Goal: Task Accomplishment & Management: Manage account settings

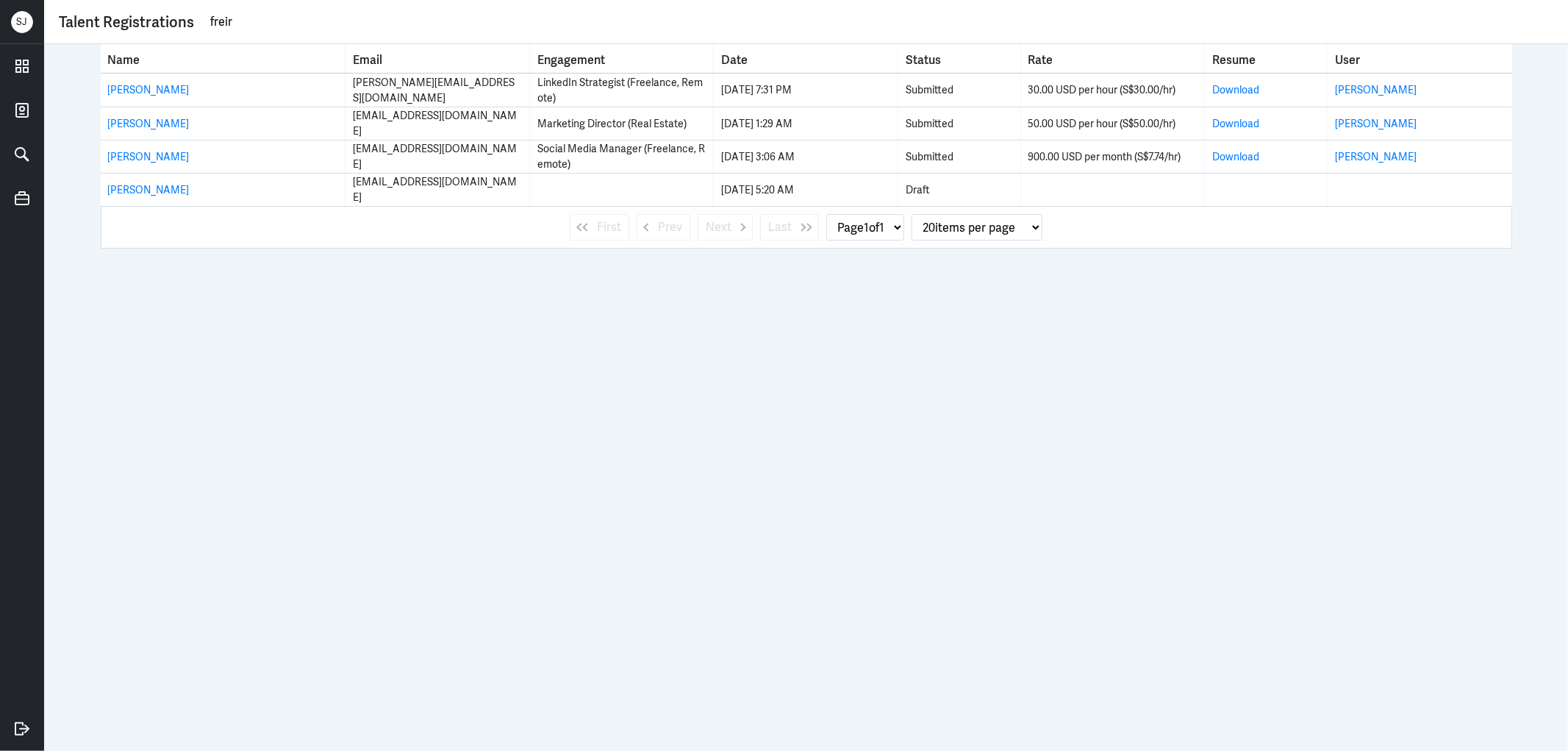
click at [225, 16] on input "freir" at bounding box center [881, 22] width 1345 height 22
paste input "Natalie Healey"
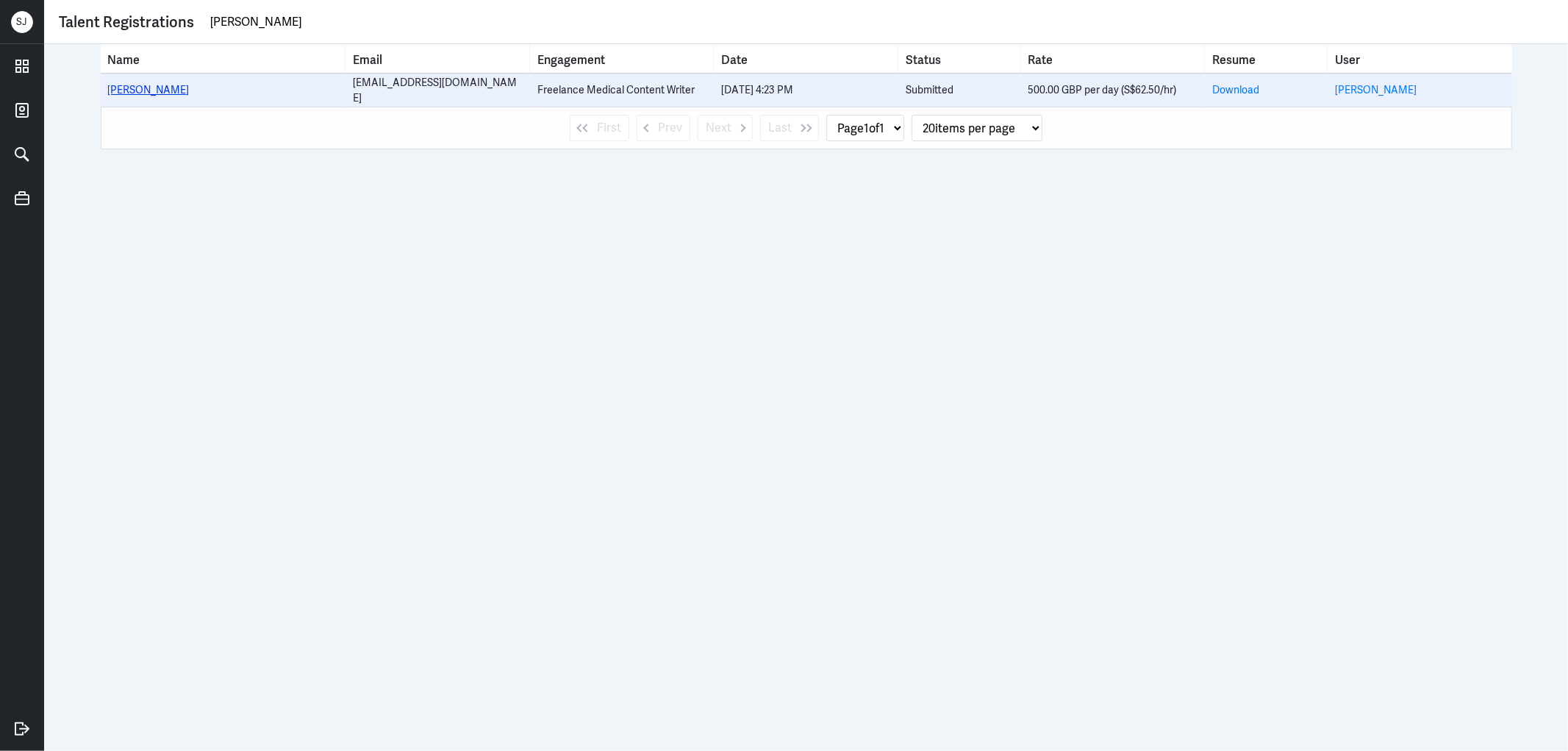
type input "Natalie Healey"
click at [153, 87] on link "Natalie Healey" at bounding box center [149, 89] width 82 height 13
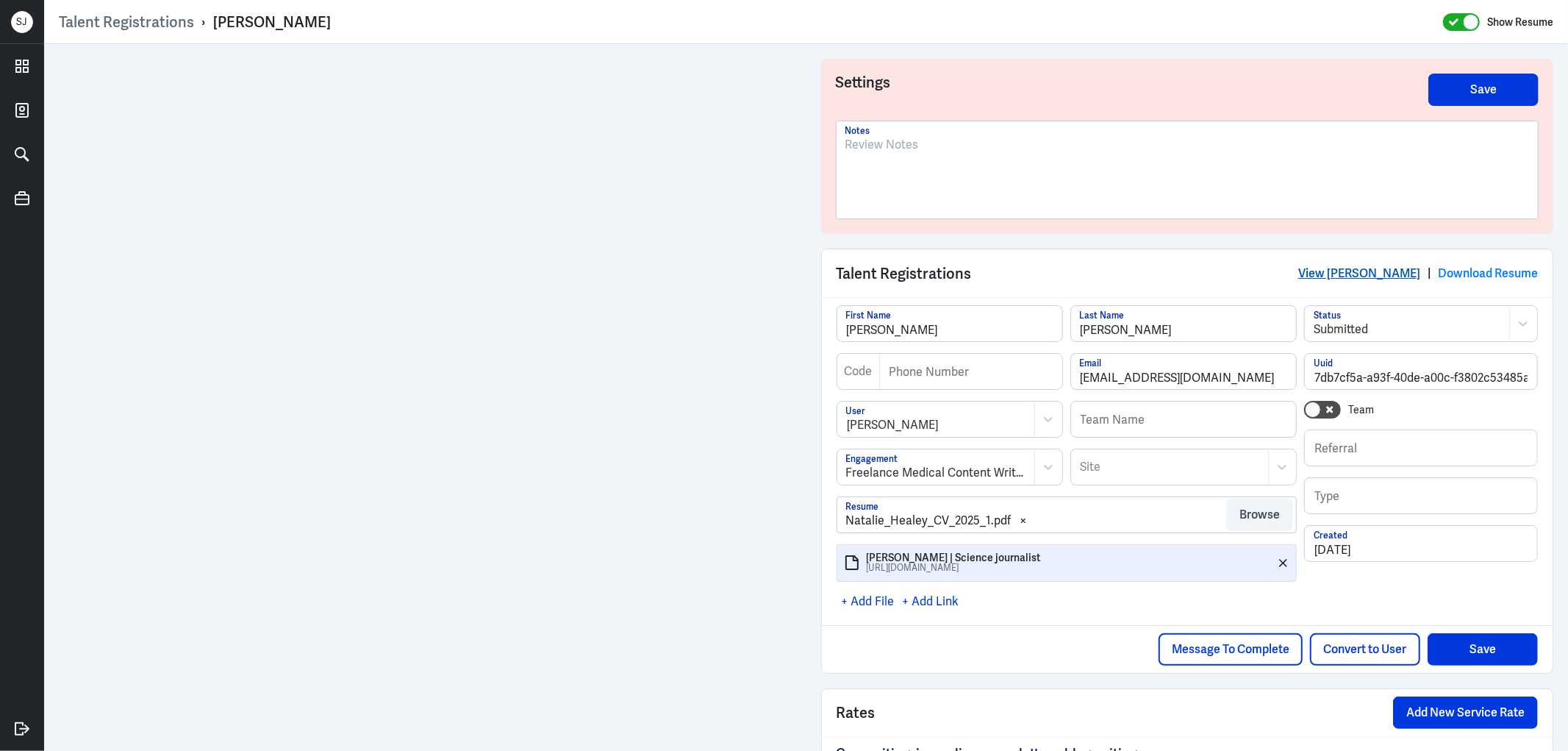
click at [1372, 270] on link "View Natalie Healey" at bounding box center [1359, 274] width 122 height 16
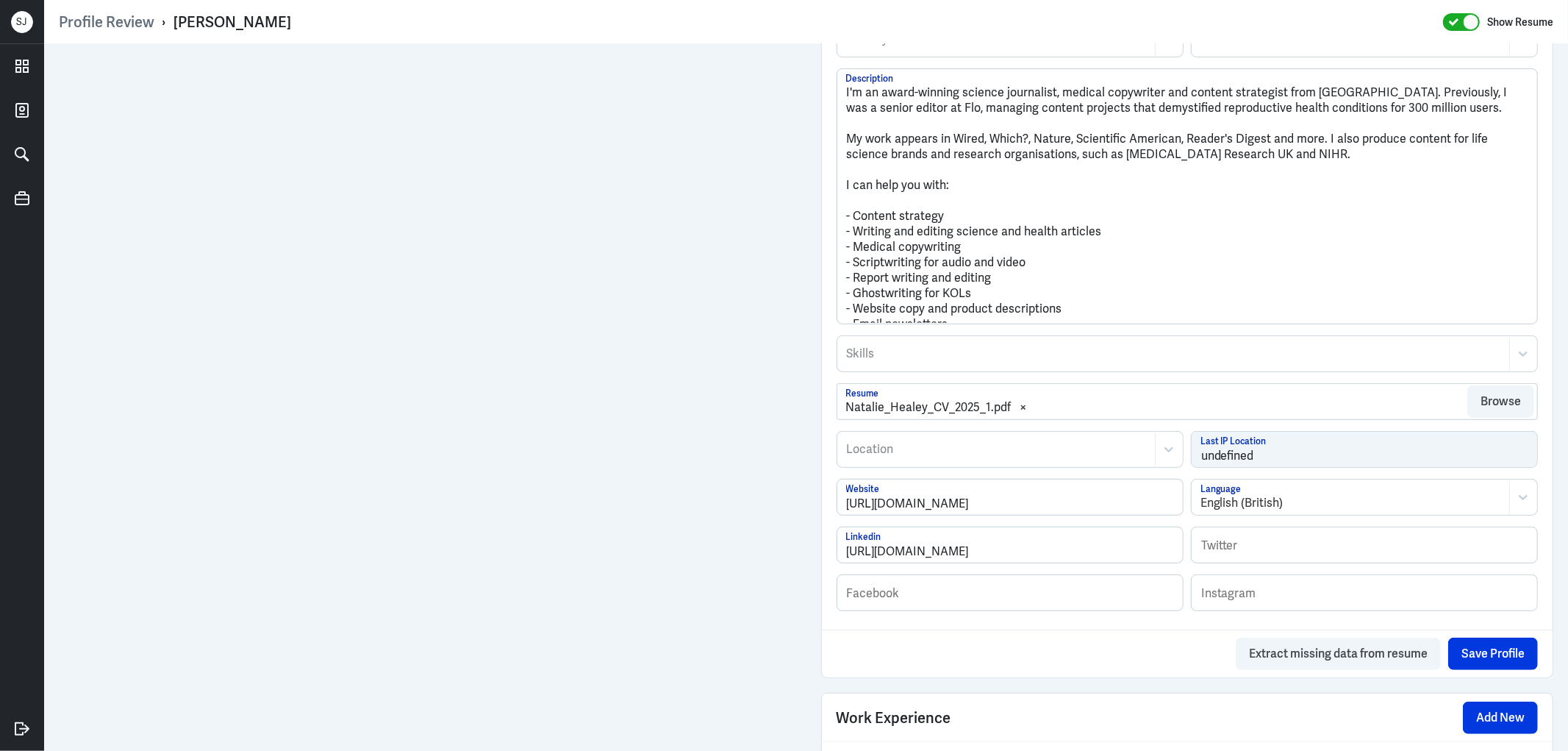
scroll to position [571, 0]
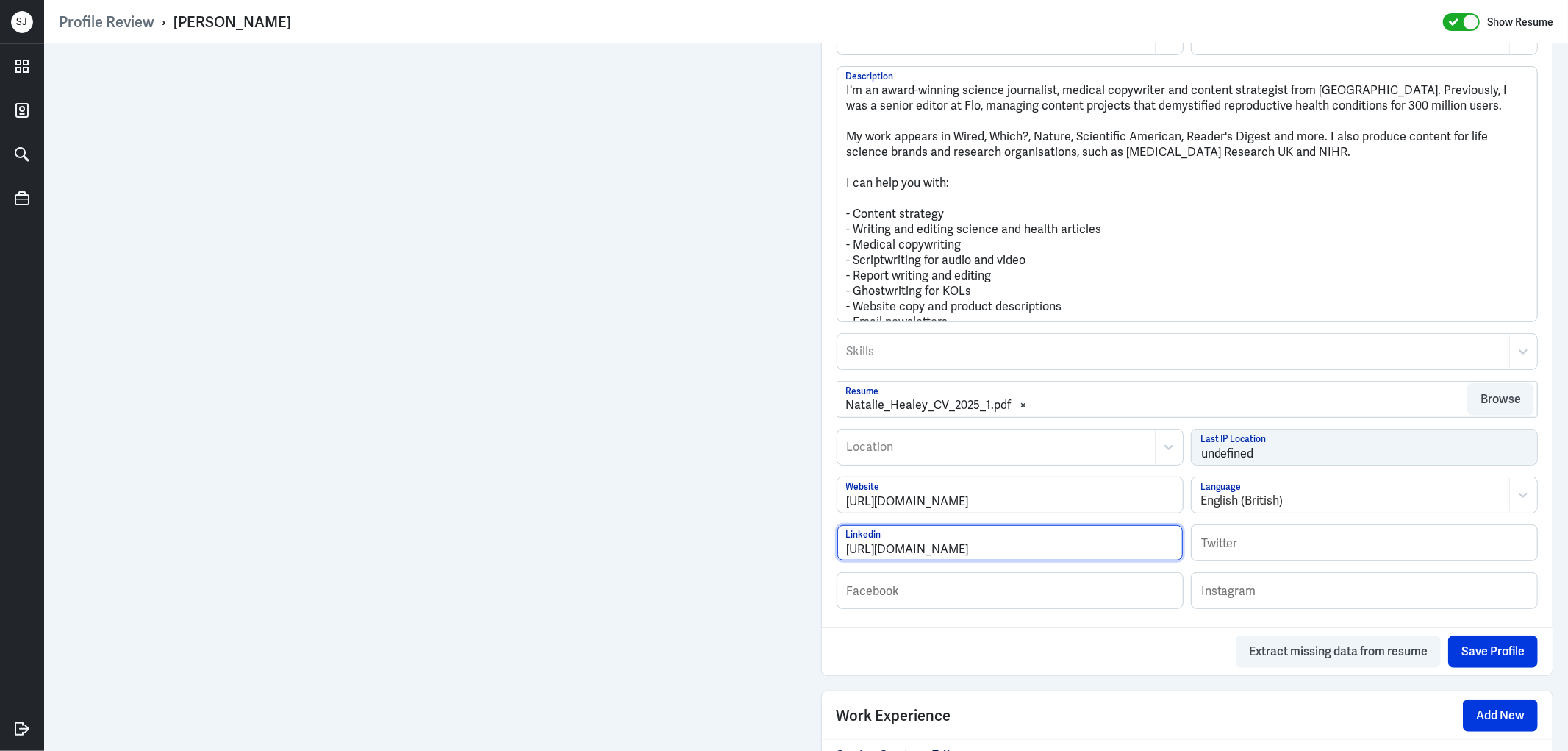
click at [974, 541] on input "https://www.linkedin.com/in/natalielhealey/" at bounding box center [1010, 542] width 346 height 35
click at [17, 60] on icon at bounding box center [21, 65] width 11 height 11
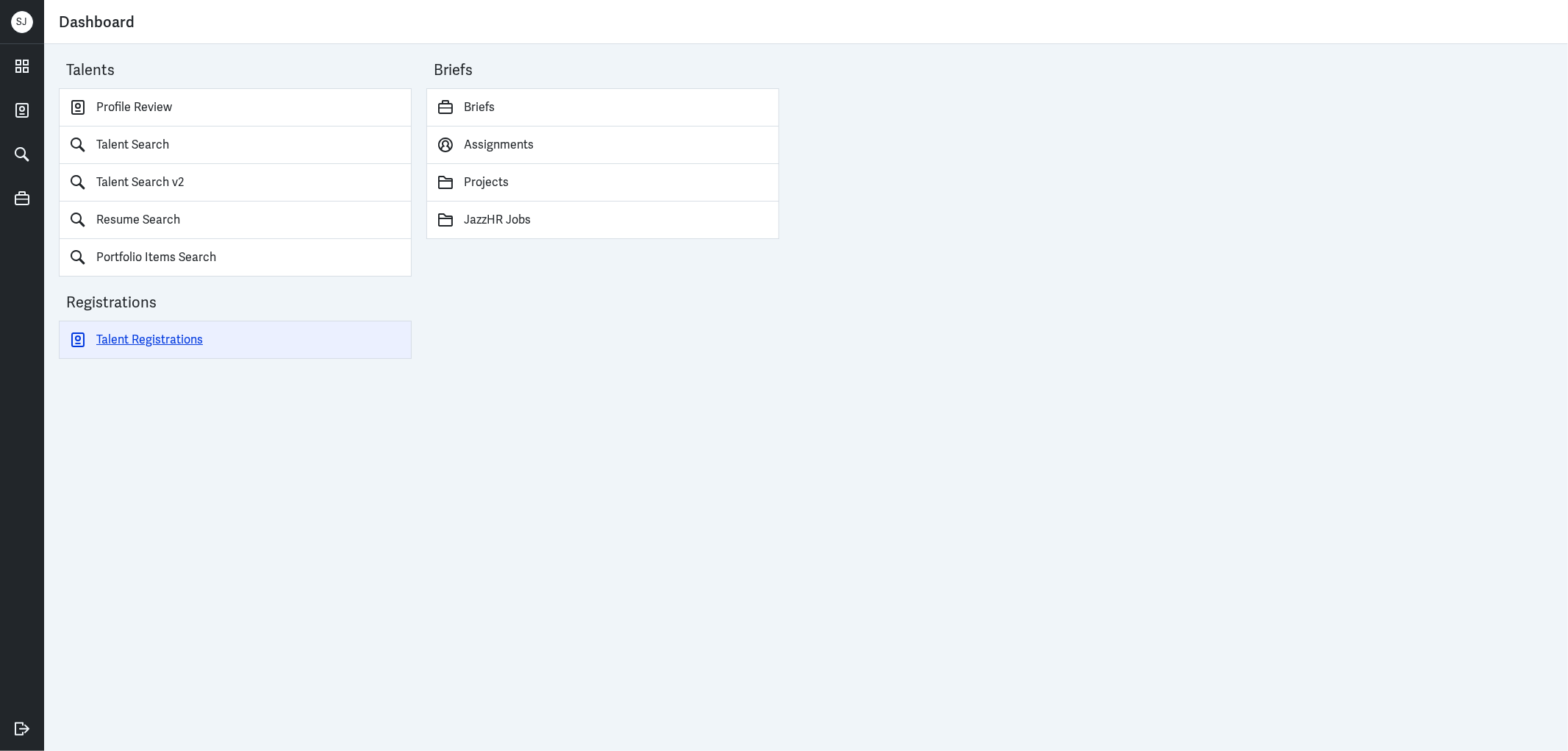
click at [148, 342] on link "Talent Registrations" at bounding box center [235, 339] width 353 height 38
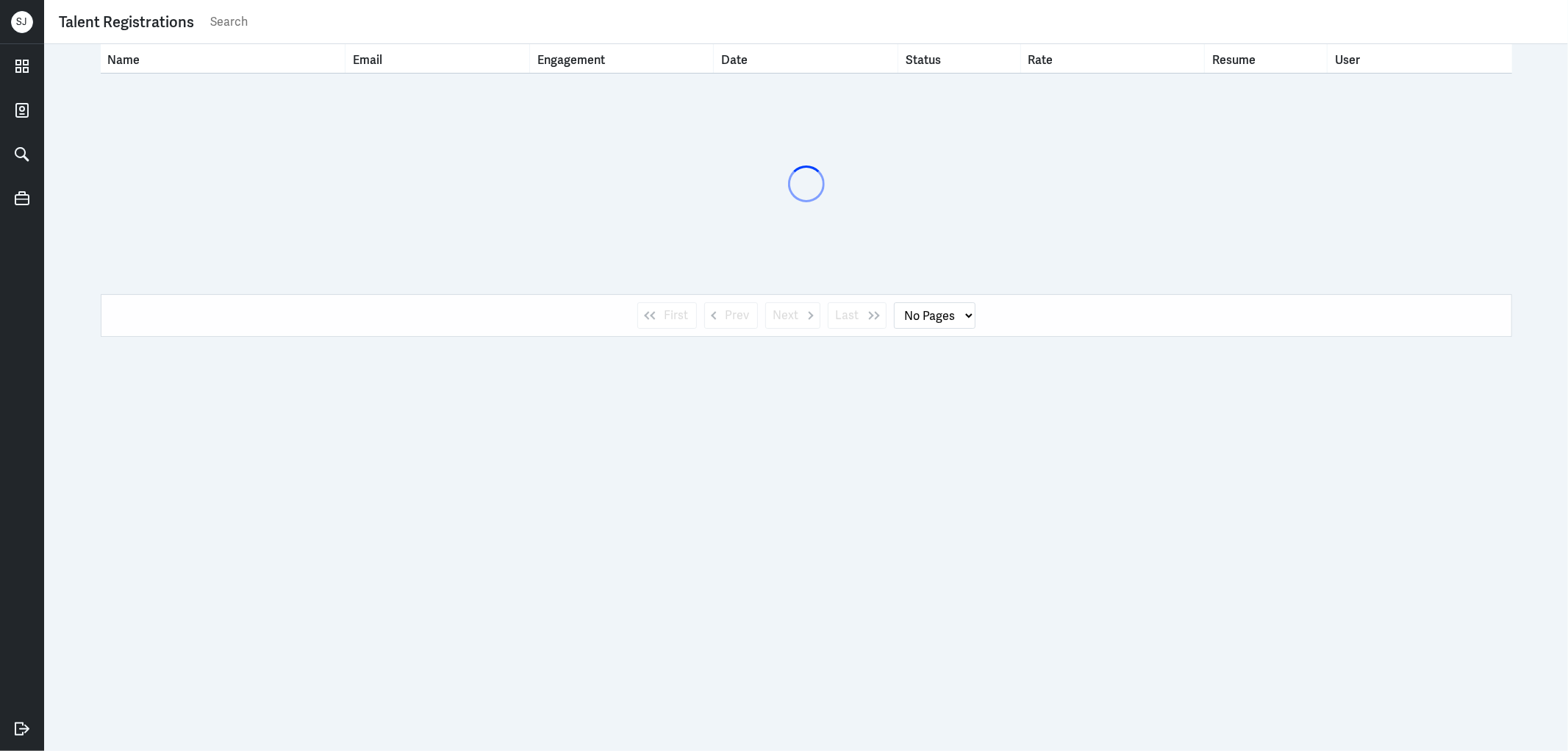
click at [253, 18] on input "text" at bounding box center [881, 22] width 1345 height 22
paste input "obuchinezia@gmail.com"
type input "obuchinezia@gmail.com"
select select "1"
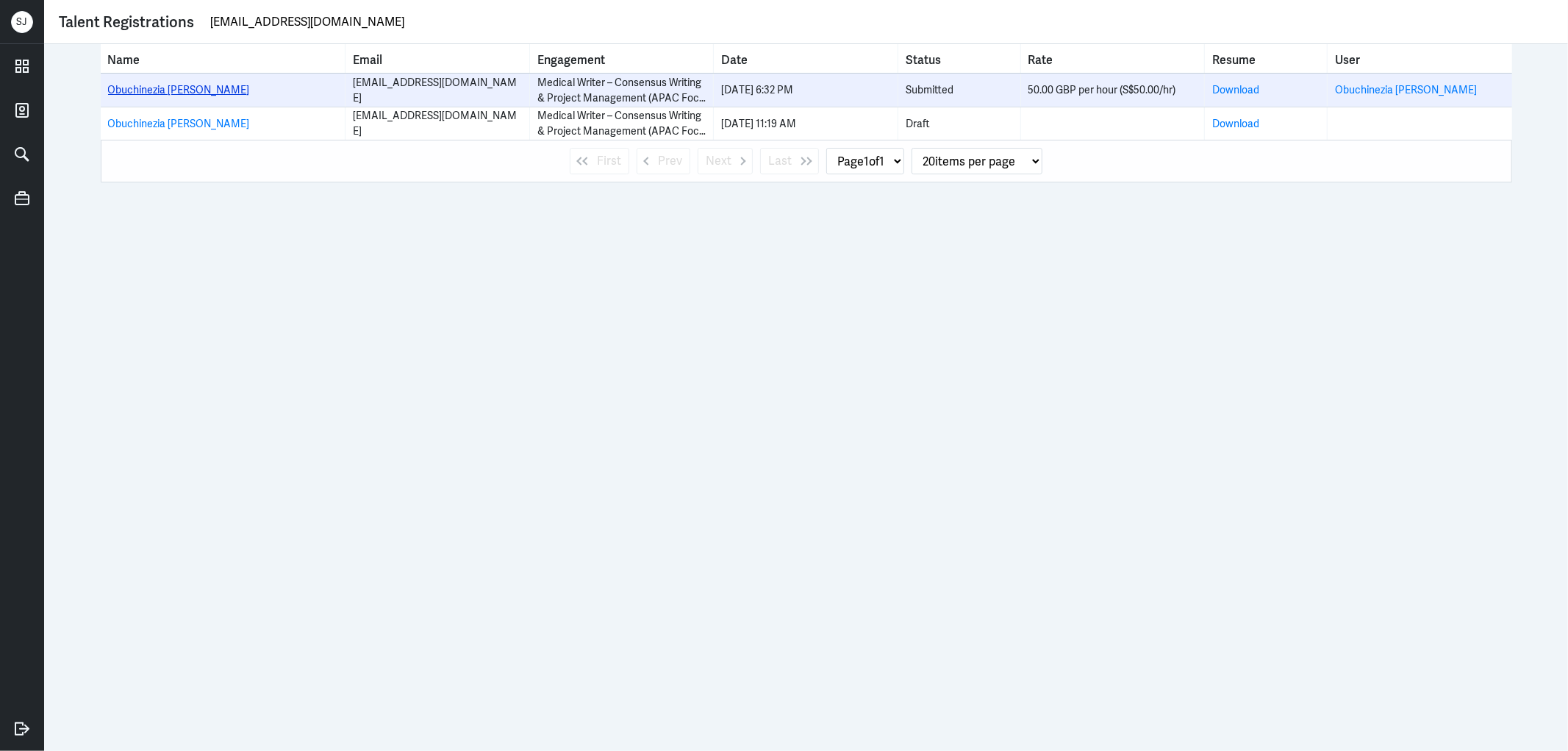
type input "obuchinezia@gmail.com"
click at [133, 83] on link "Obuchinezia Anyanwu" at bounding box center [179, 89] width 142 height 13
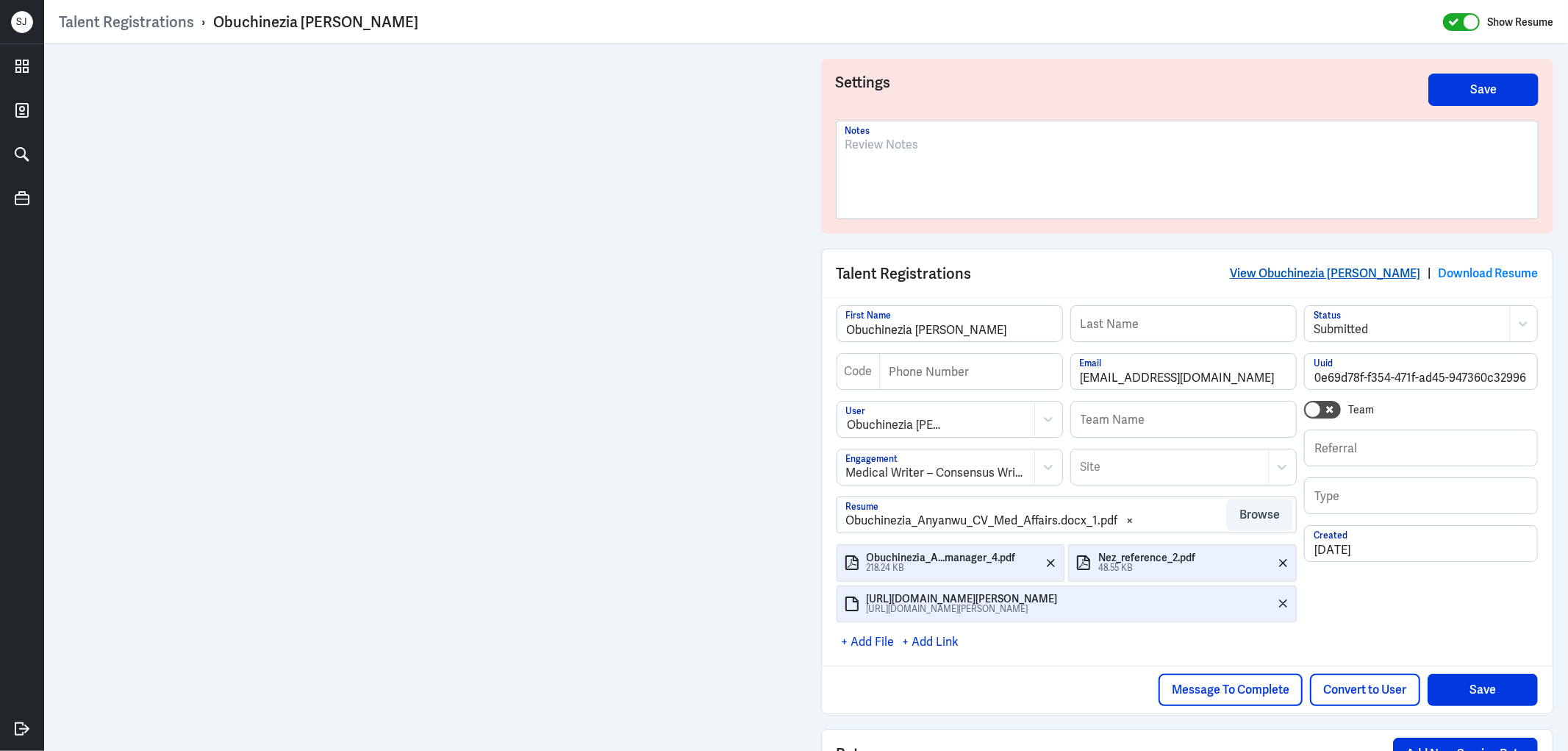
click at [1340, 266] on link "View Obuchinezia Anyanwu" at bounding box center [1325, 274] width 190 height 16
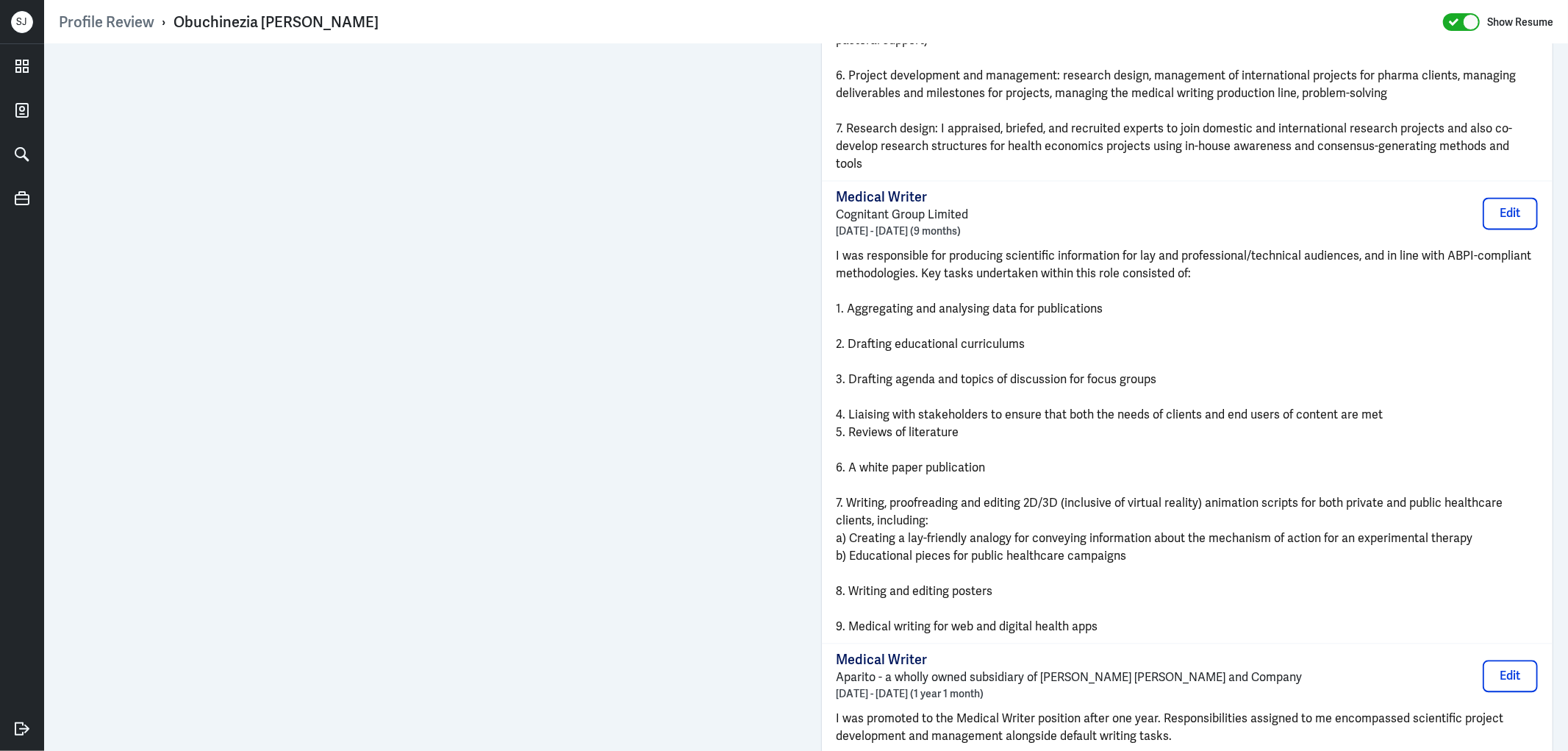
scroll to position [3452, 0]
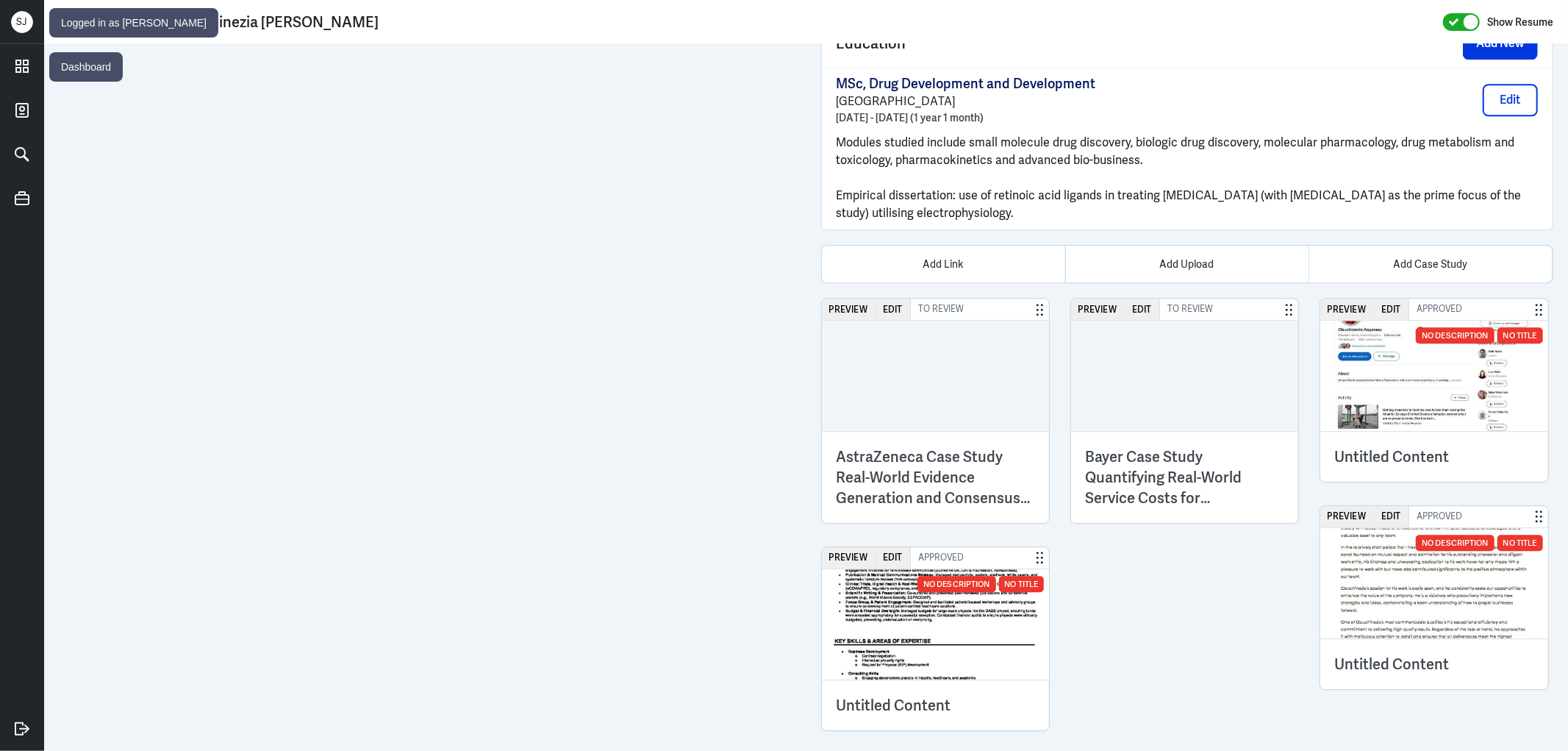
click at [27, 42] on div "S J" at bounding box center [22, 22] width 44 height 44
click at [22, 63] on icon at bounding box center [22, 66] width 22 height 22
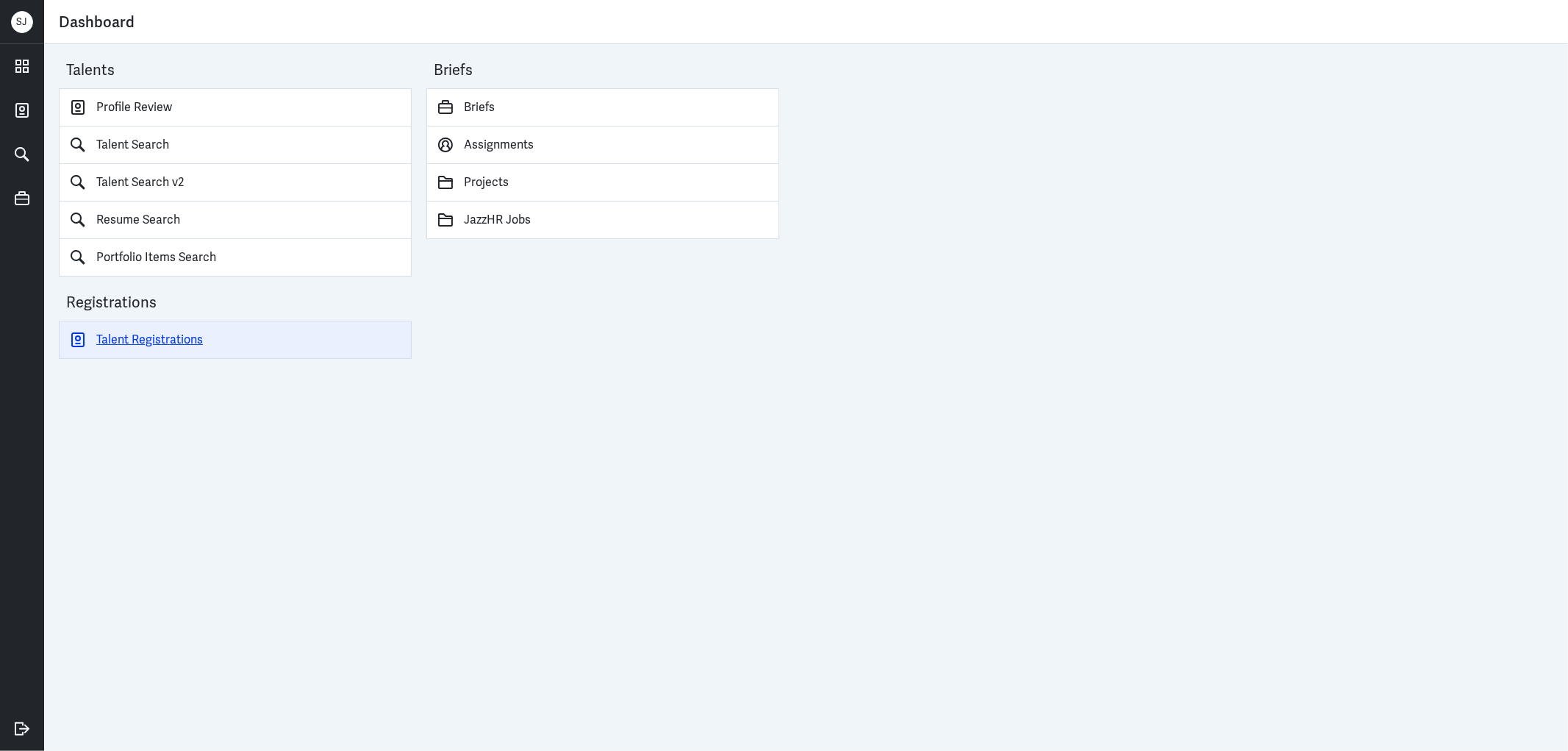
click at [144, 343] on link "Talent Registrations" at bounding box center [235, 339] width 353 height 38
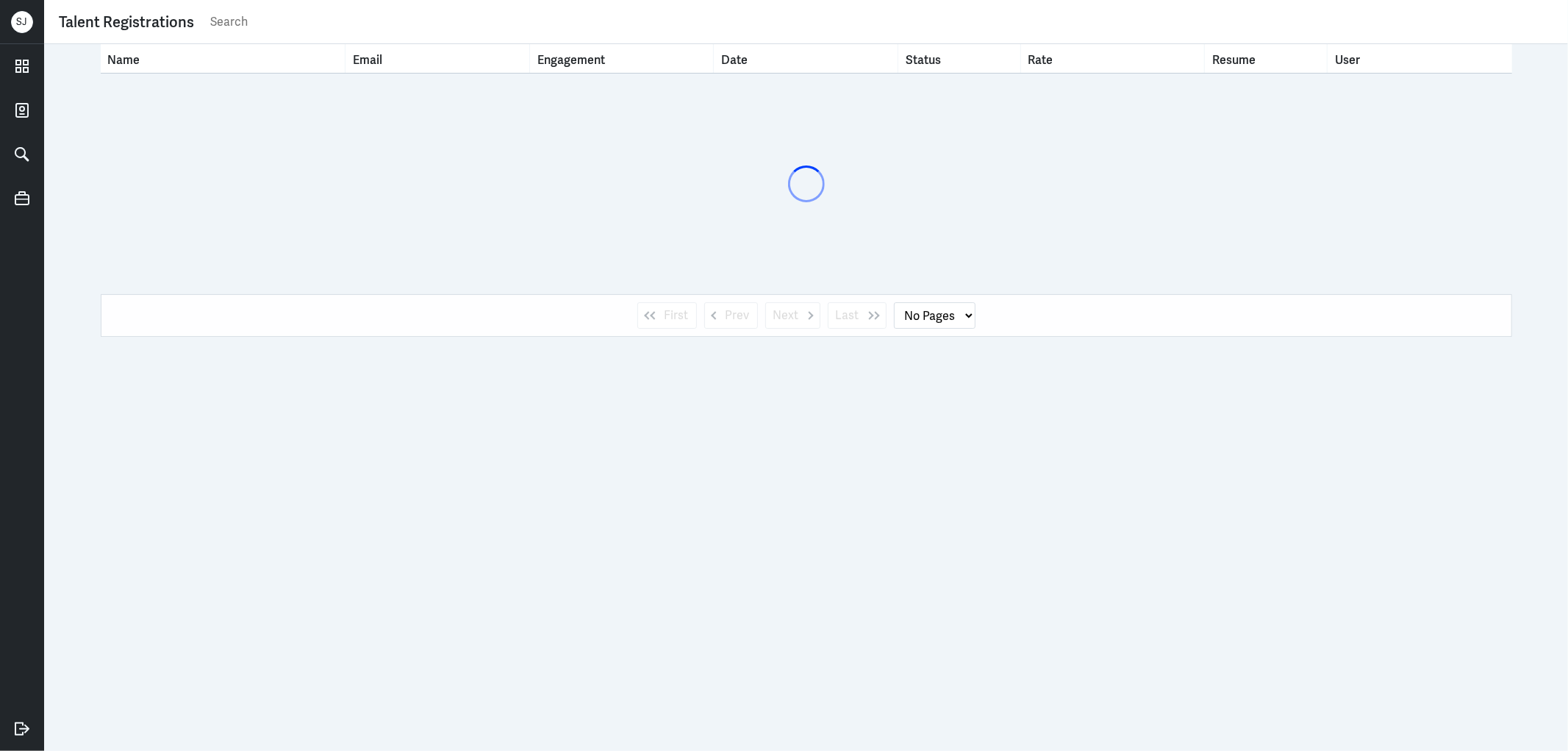
select select "1"
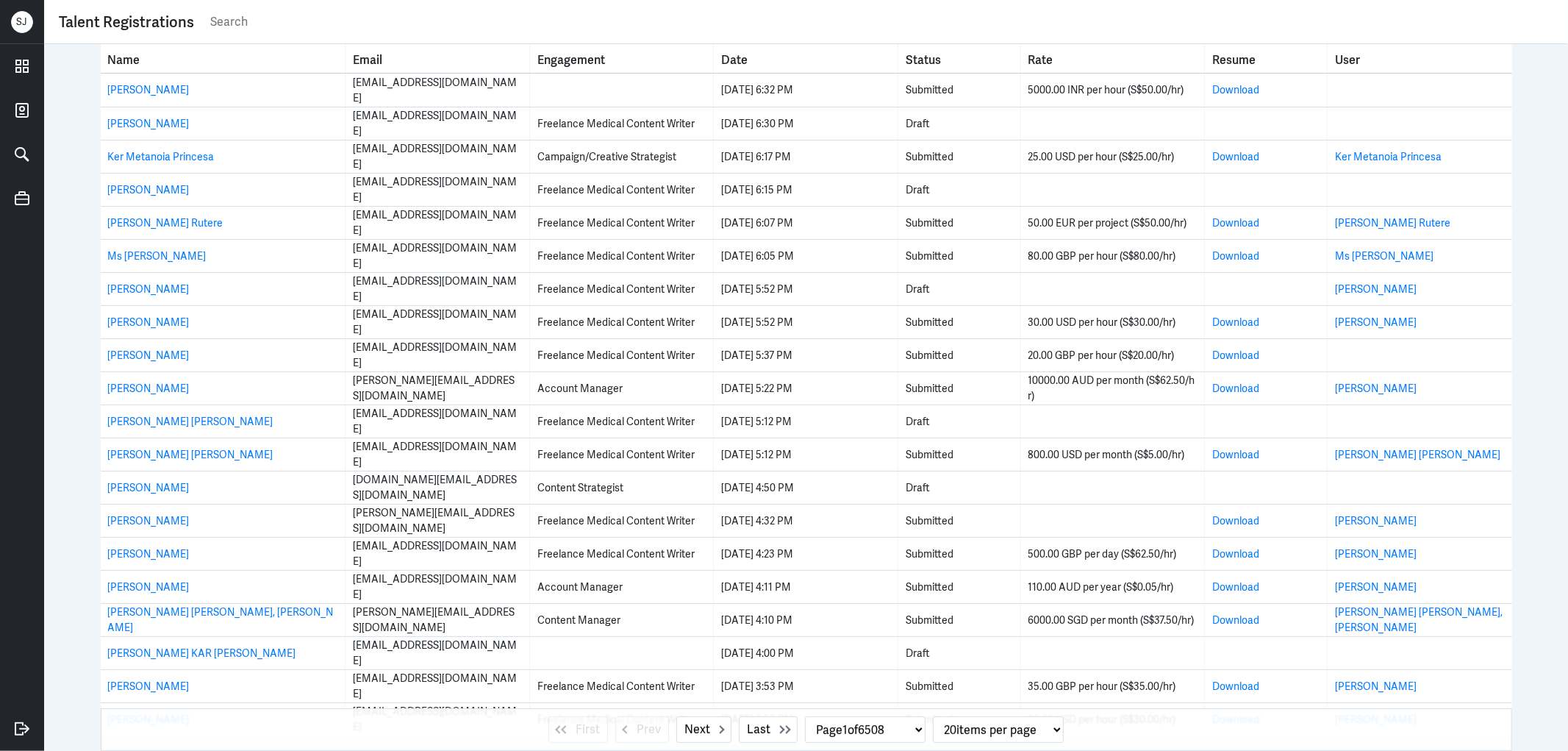
drag, startPoint x: 184, startPoint y: 522, endPoint x: 63, endPoint y: 519, distance: 121.0
click at [63, 519] on div "Name Email Engagement Date Status Rate Resume User Mohit sardana mohitsardana70…" at bounding box center [806, 397] width 1524 height 707
click at [27, 41] on div "S J" at bounding box center [22, 22] width 44 height 44
click at [22, 63] on icon at bounding box center [22, 66] width 22 height 22
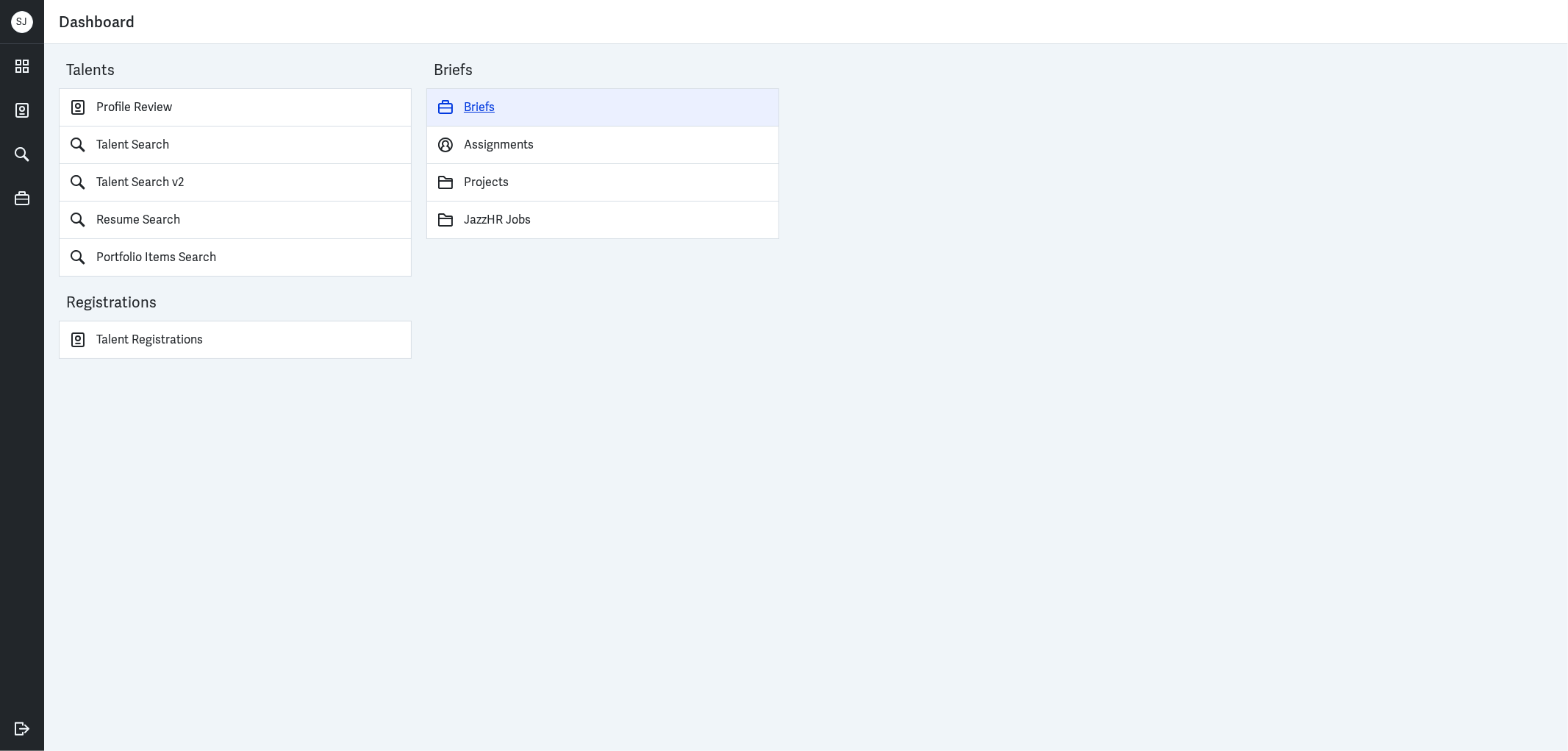
click at [489, 105] on link "Briefs" at bounding box center [602, 107] width 353 height 38
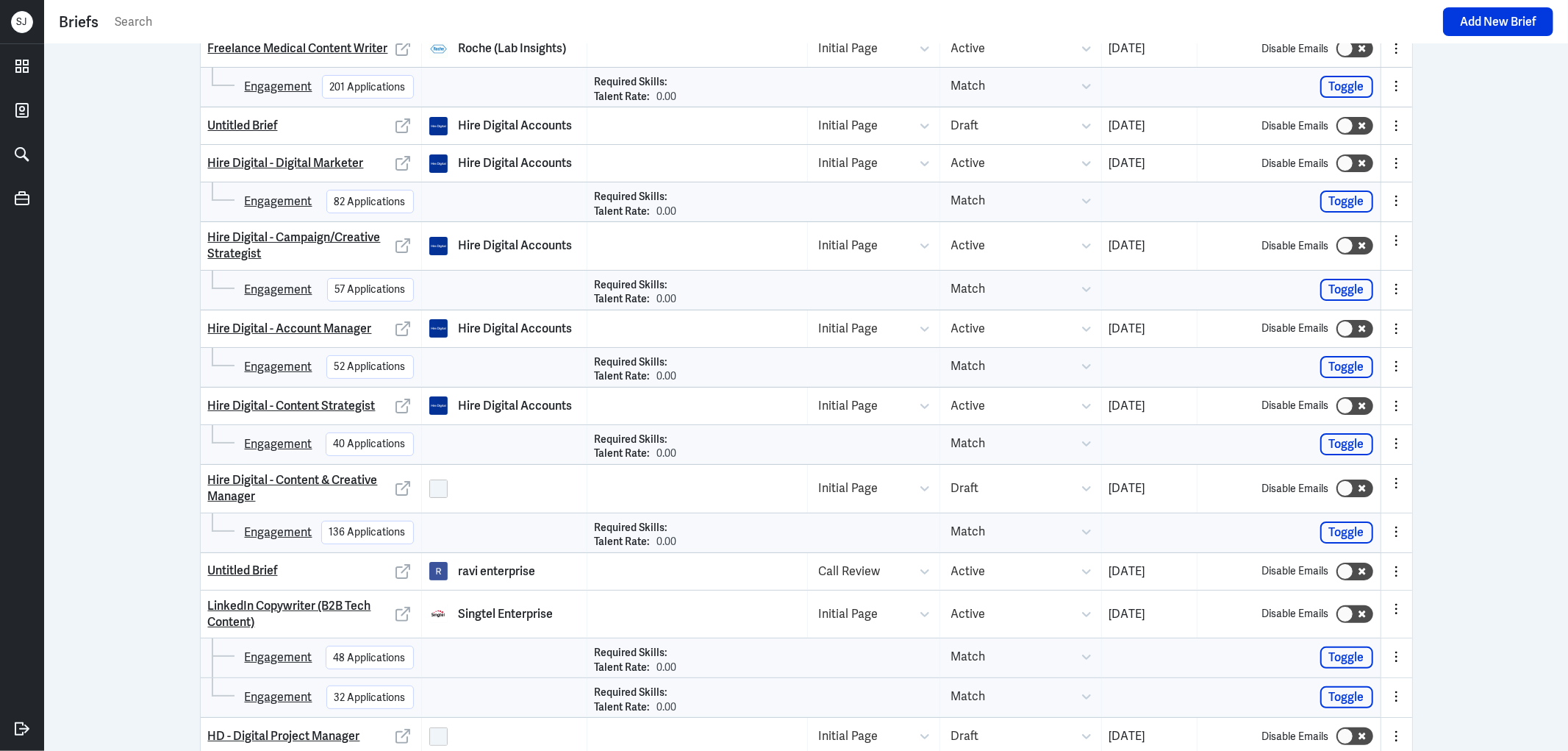
scroll to position [82, 0]
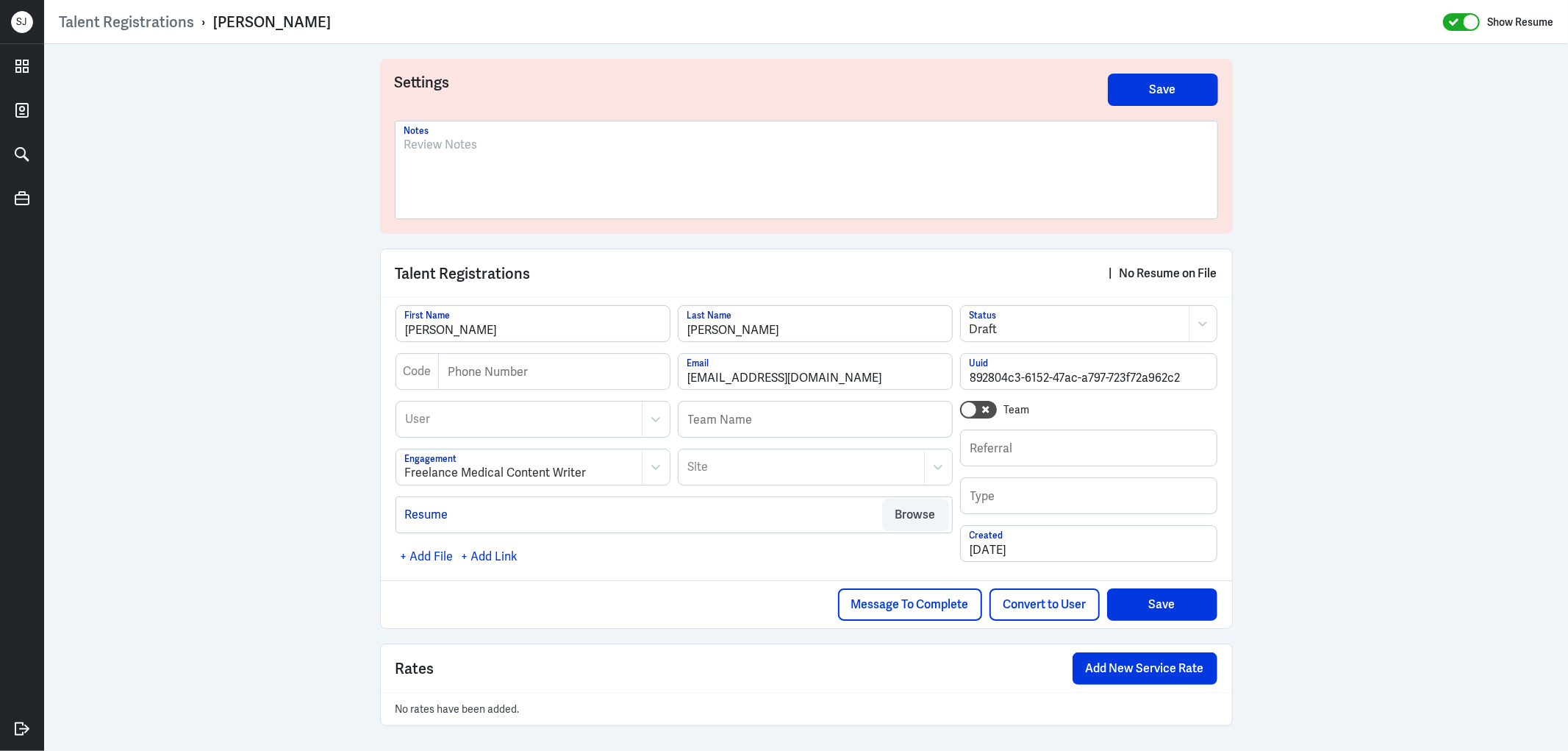
scroll to position [3, 0]
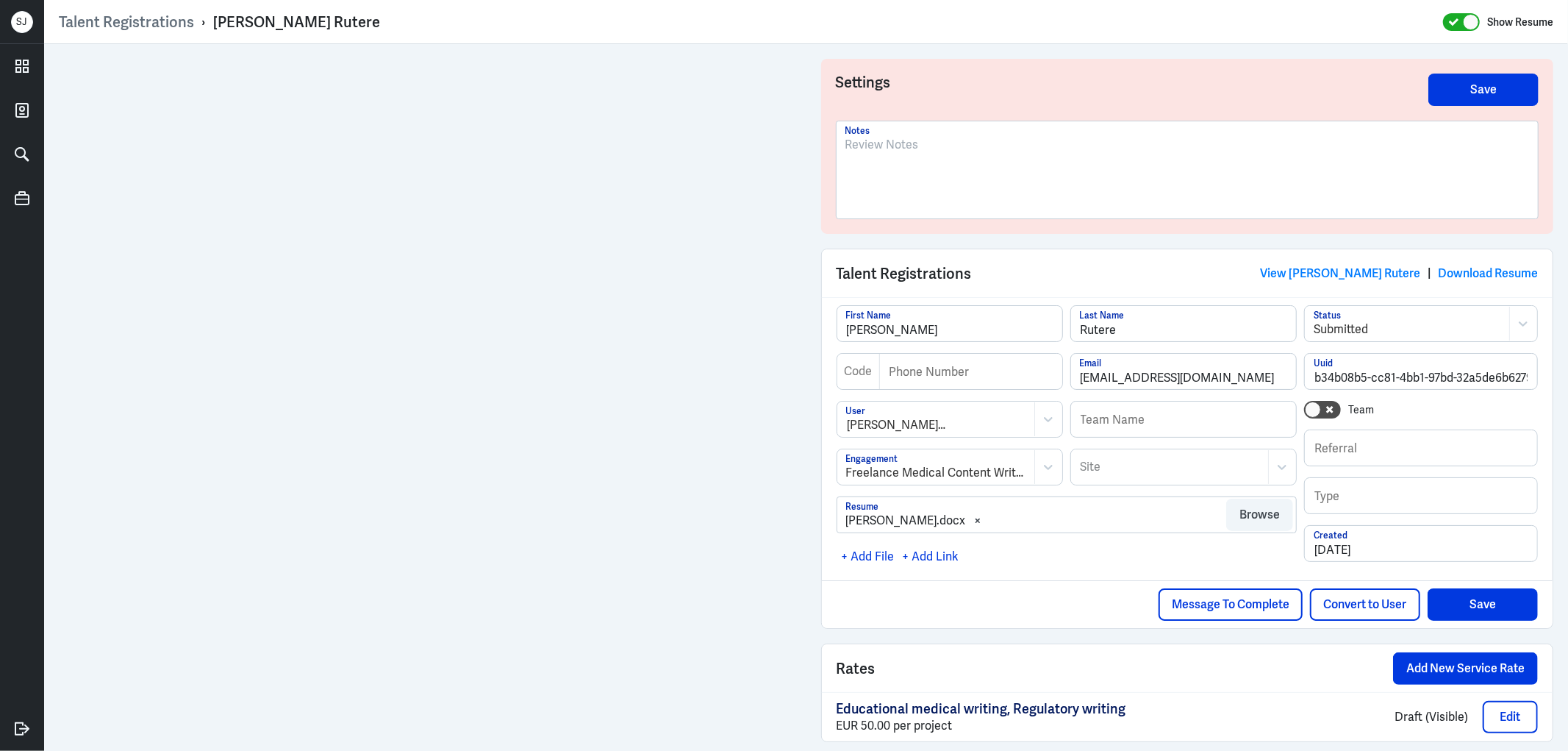
click at [921, 151] on p at bounding box center [1188, 145] width 685 height 18
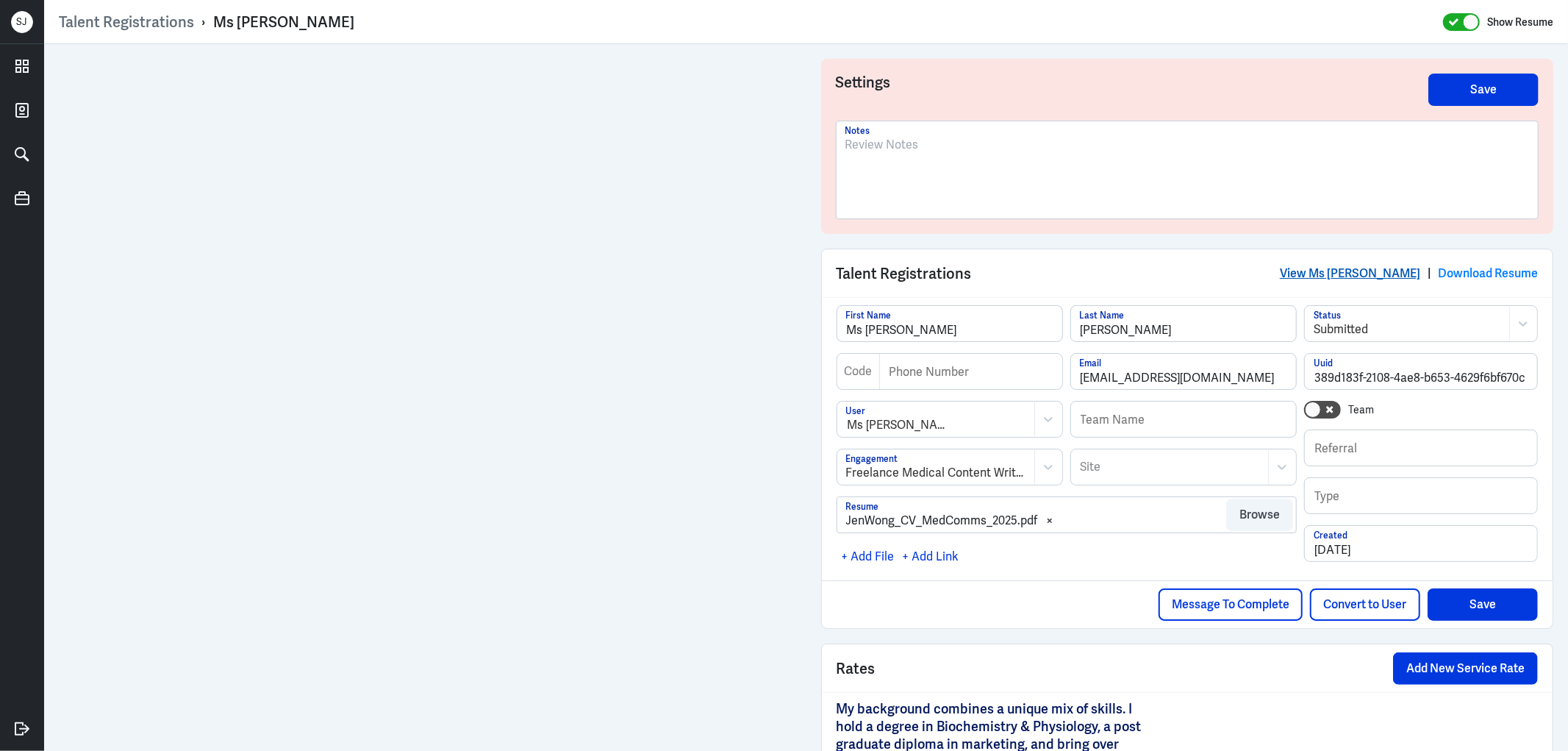
click at [1321, 269] on link "View Ms [PERSON_NAME]" at bounding box center [1351, 274] width 141 height 16
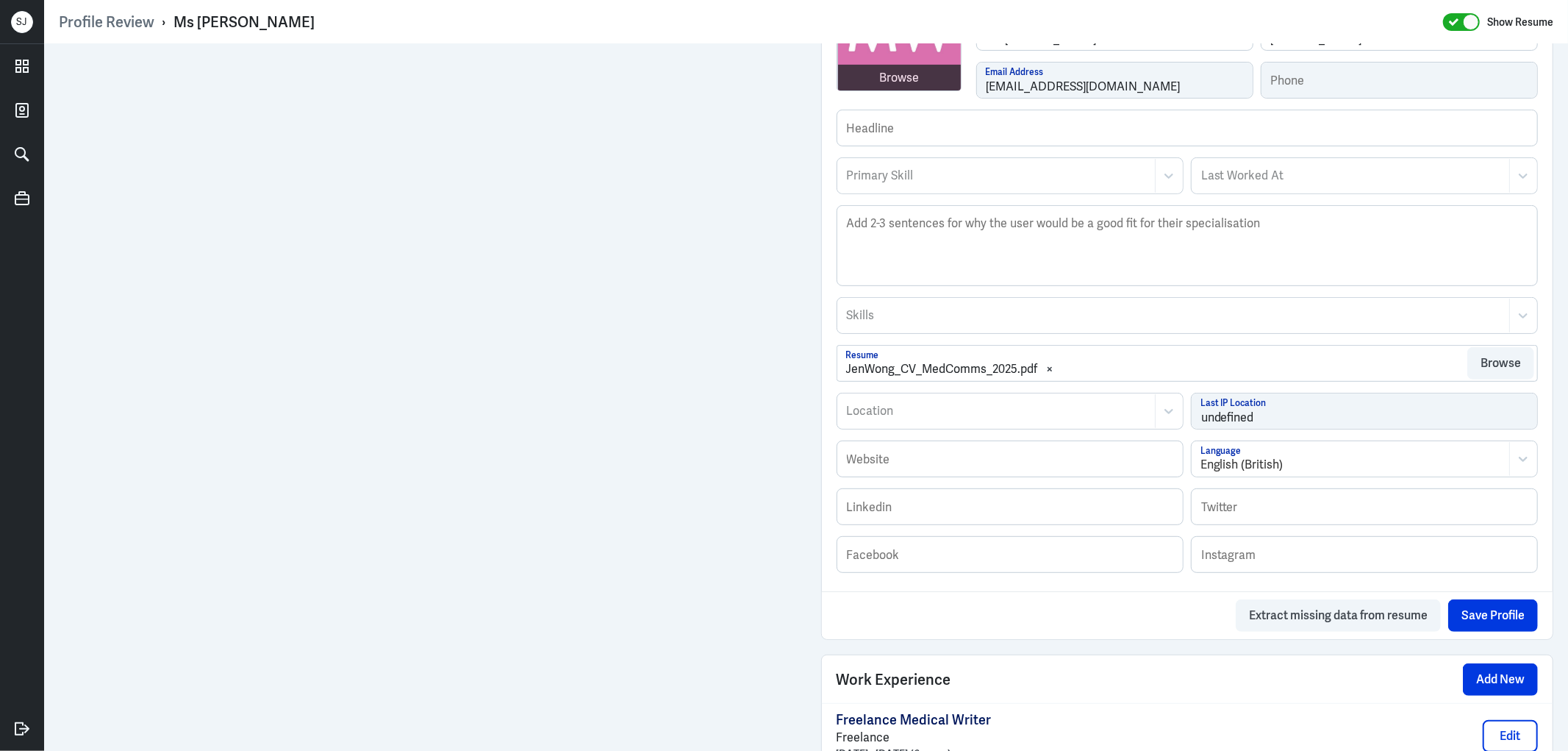
scroll to position [152, 0]
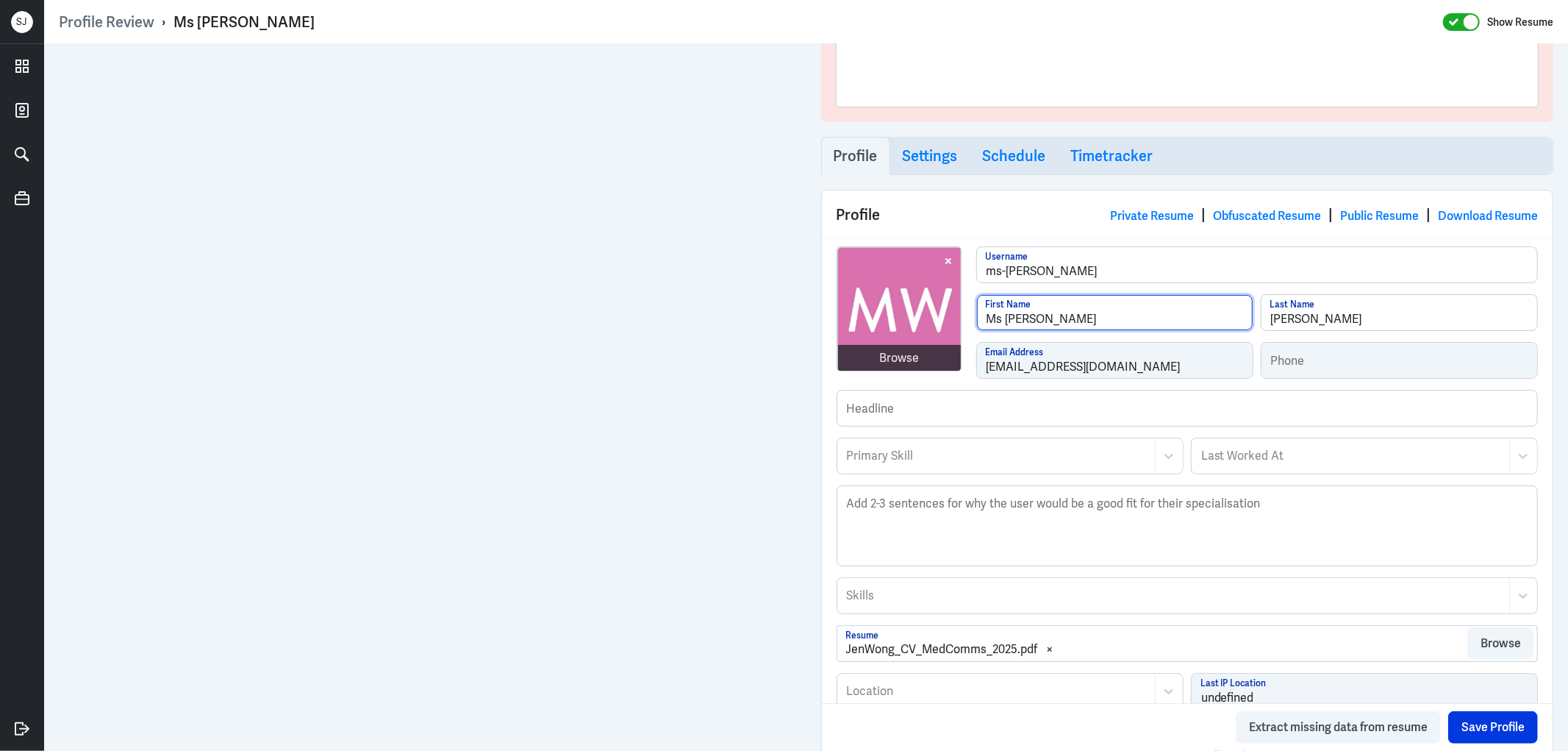
drag, startPoint x: 1001, startPoint y: 319, endPoint x: 934, endPoint y: 319, distance: 67.0
click at [934, 319] on div "Browse ms-[PERSON_NAME] Username Ms [PERSON_NAME] First Name [PERSON_NAME] Last…" at bounding box center [1188, 318] width 703 height 144
type input "[PERSON_NAME]"
click at [1483, 720] on button "Save Profile" at bounding box center [1493, 727] width 90 height 33
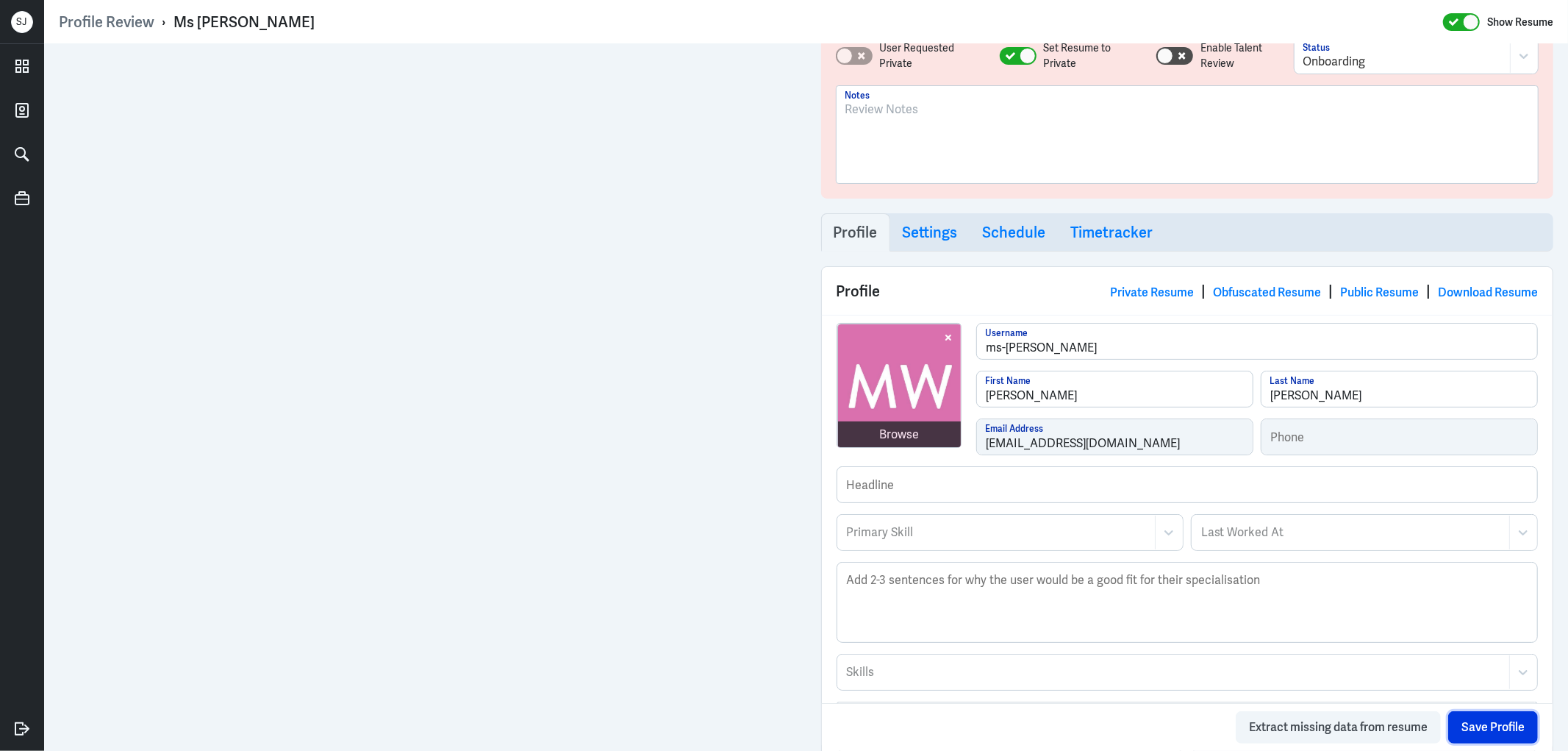
scroll to position [0, 0]
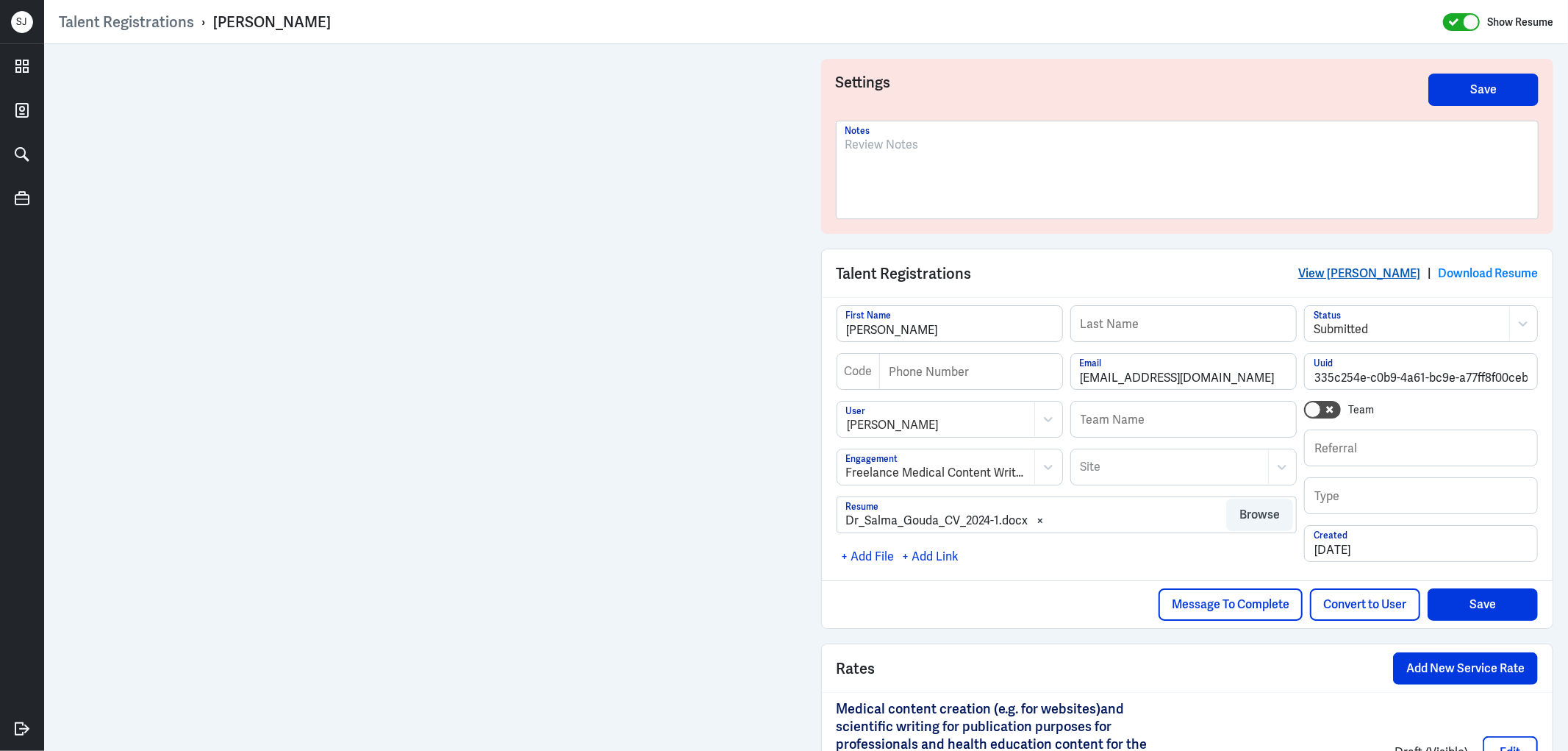
click at [1336, 266] on link "View Salma Gouda" at bounding box center [1359, 274] width 122 height 16
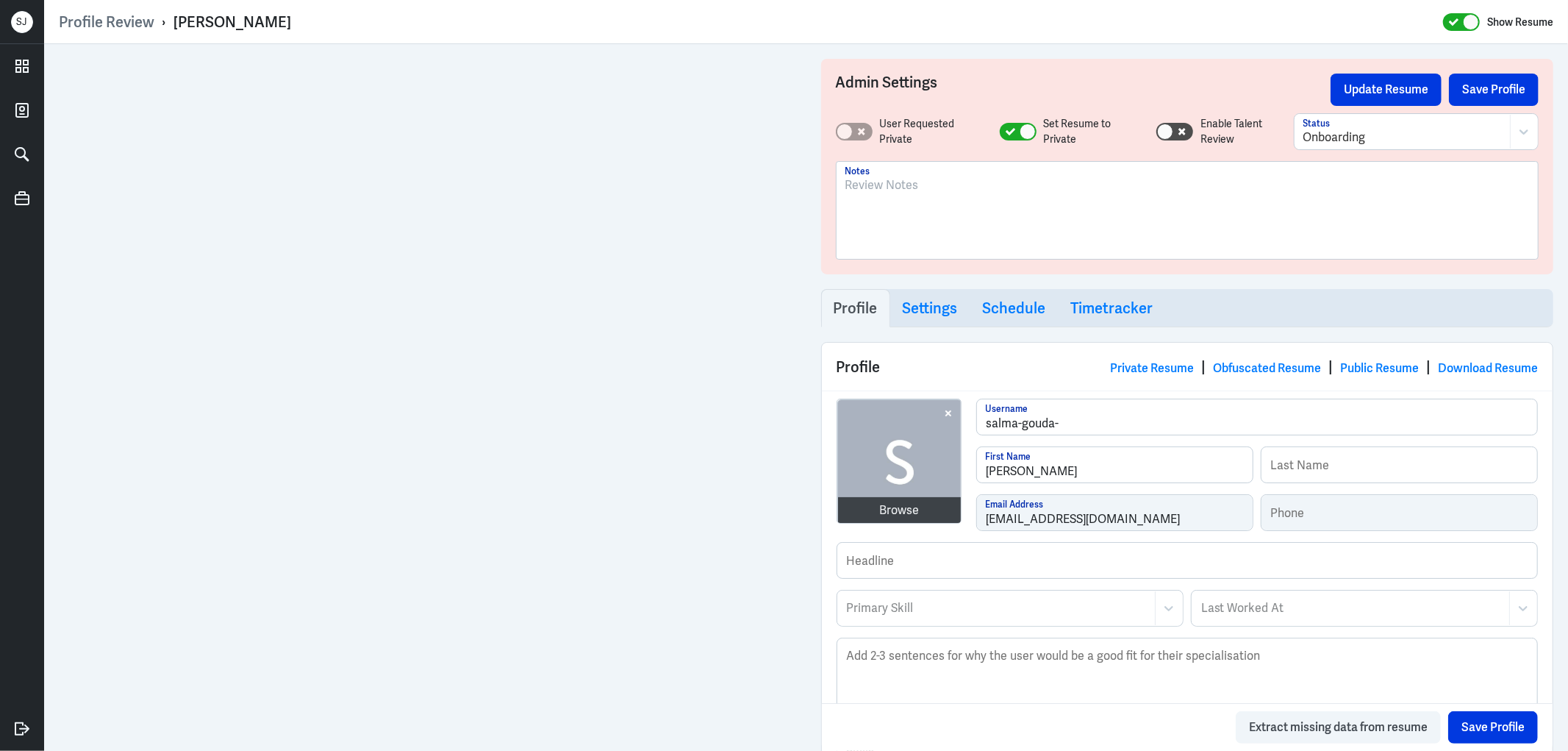
click at [921, 193] on p at bounding box center [1188, 185] width 685 height 18
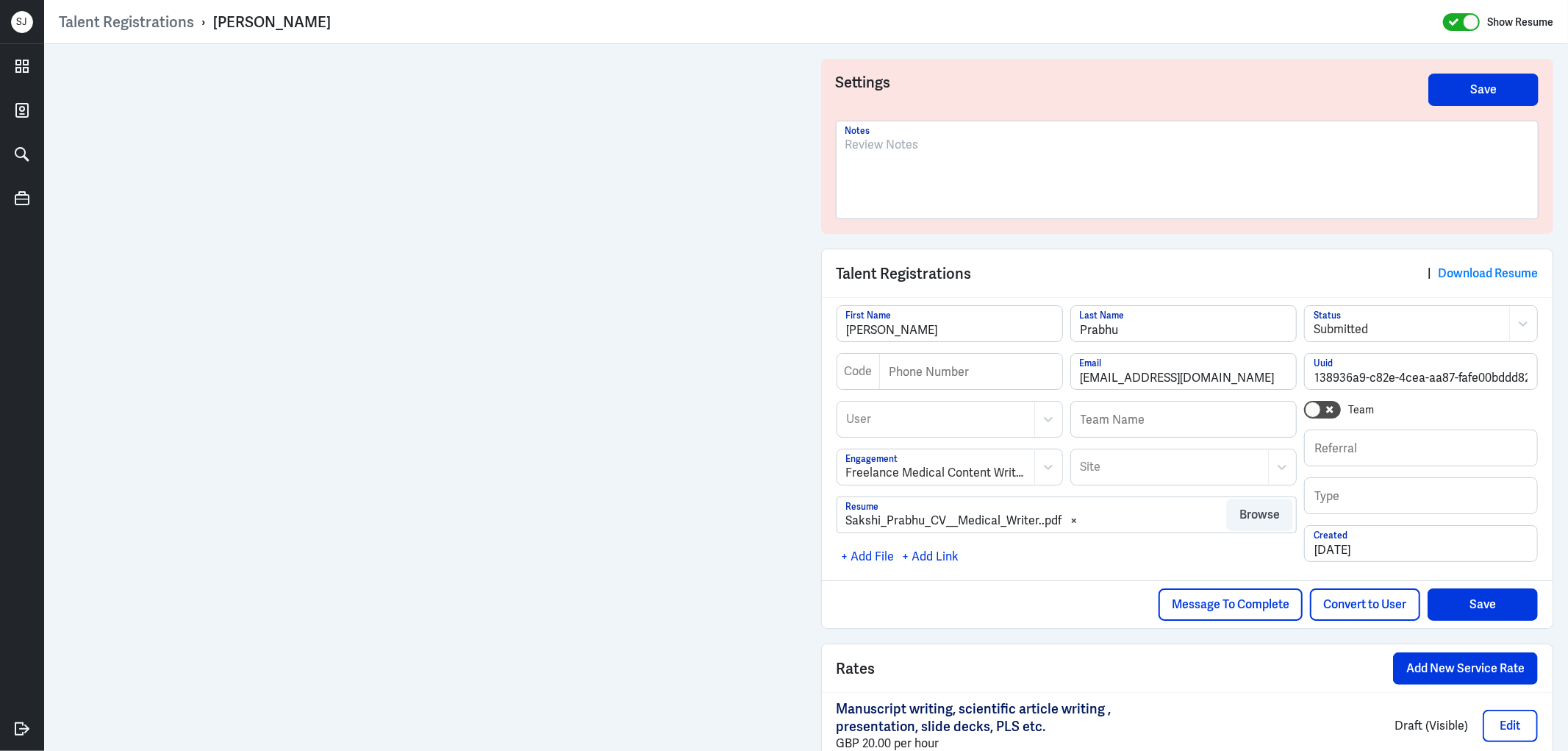
click at [887, 173] on div at bounding box center [1188, 176] width 685 height 79
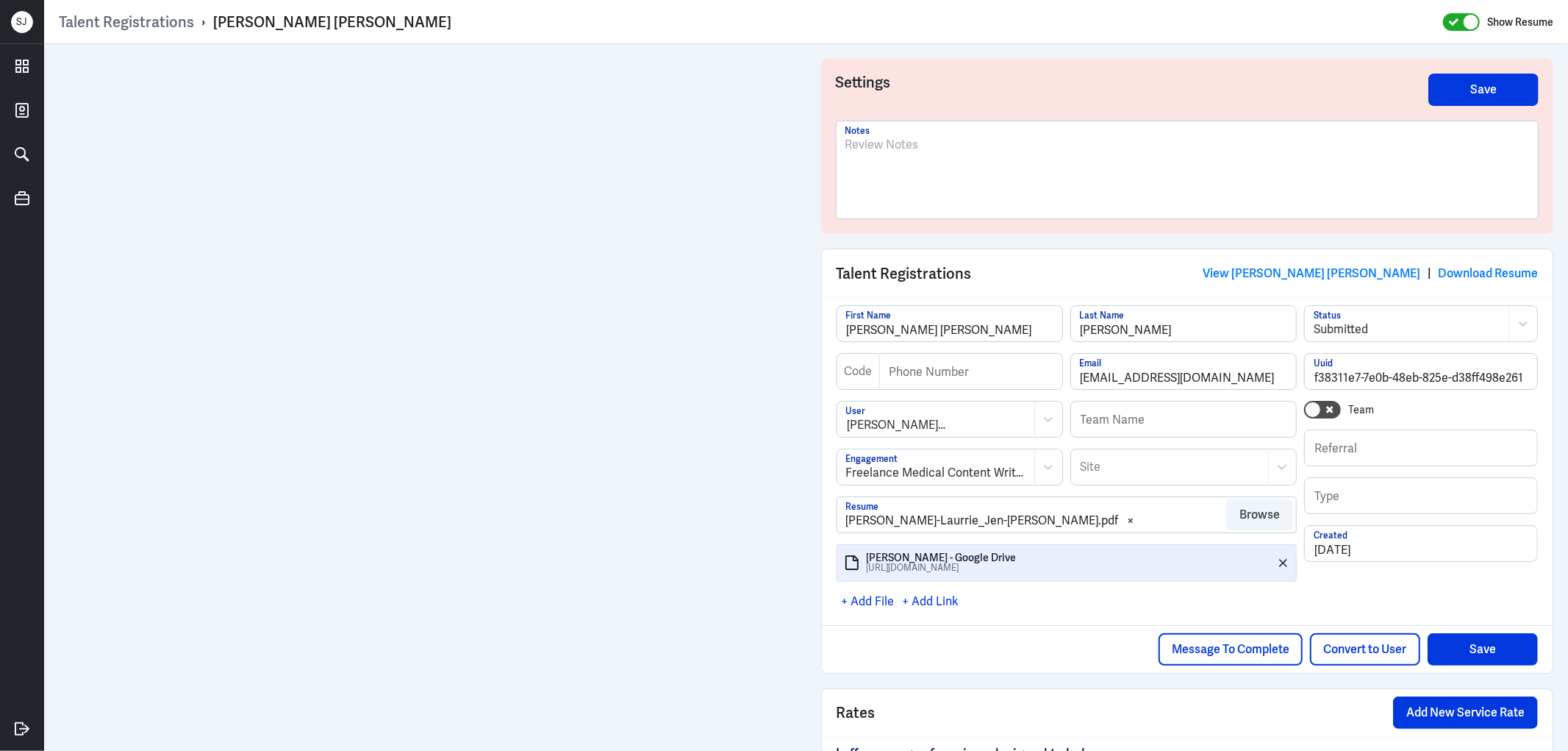
click at [890, 173] on div at bounding box center [1188, 176] width 685 height 79
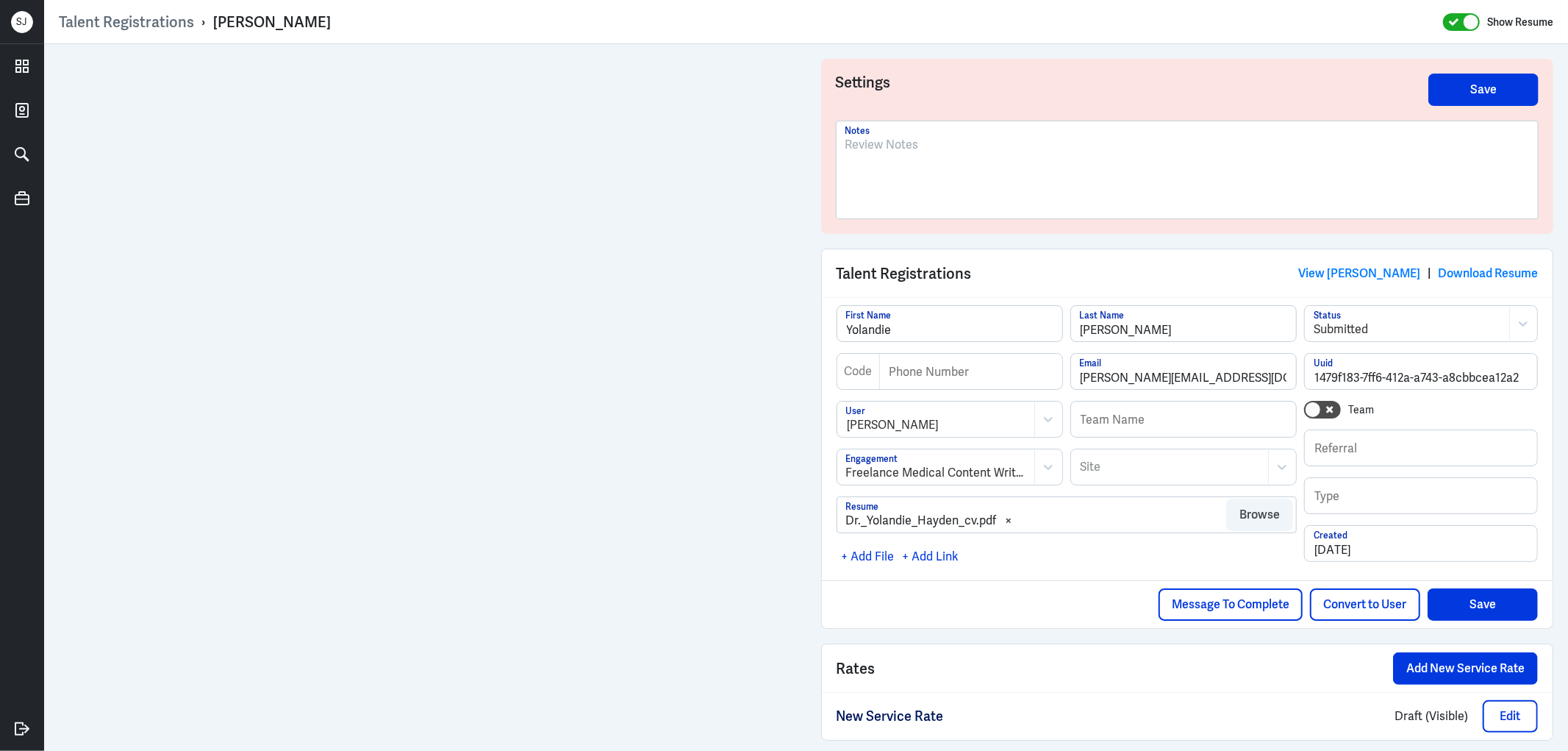
click at [935, 136] on p at bounding box center [1188, 145] width 685 height 18
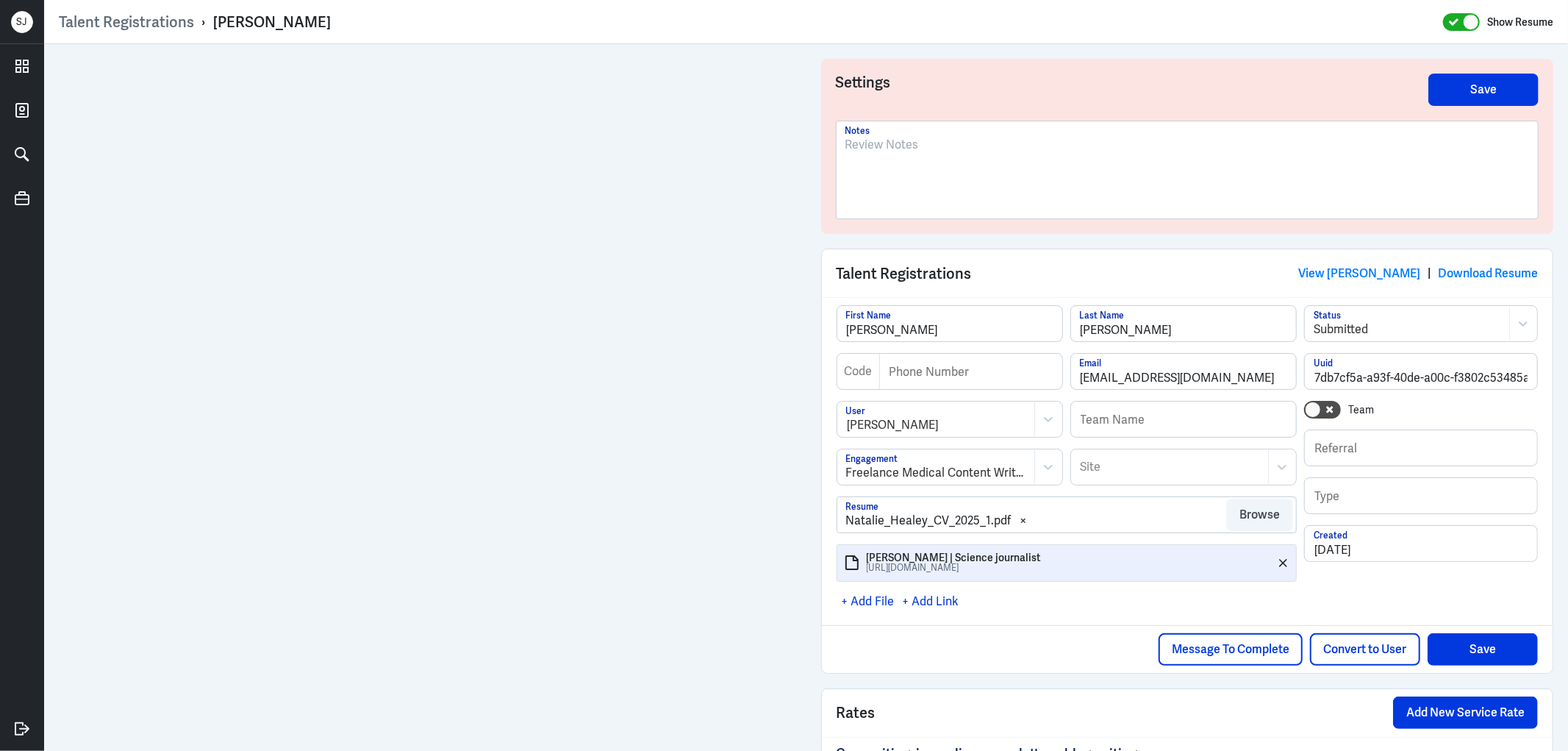
click at [890, 143] on p at bounding box center [1188, 145] width 685 height 18
click at [33, 59] on link at bounding box center [22, 66] width 44 height 44
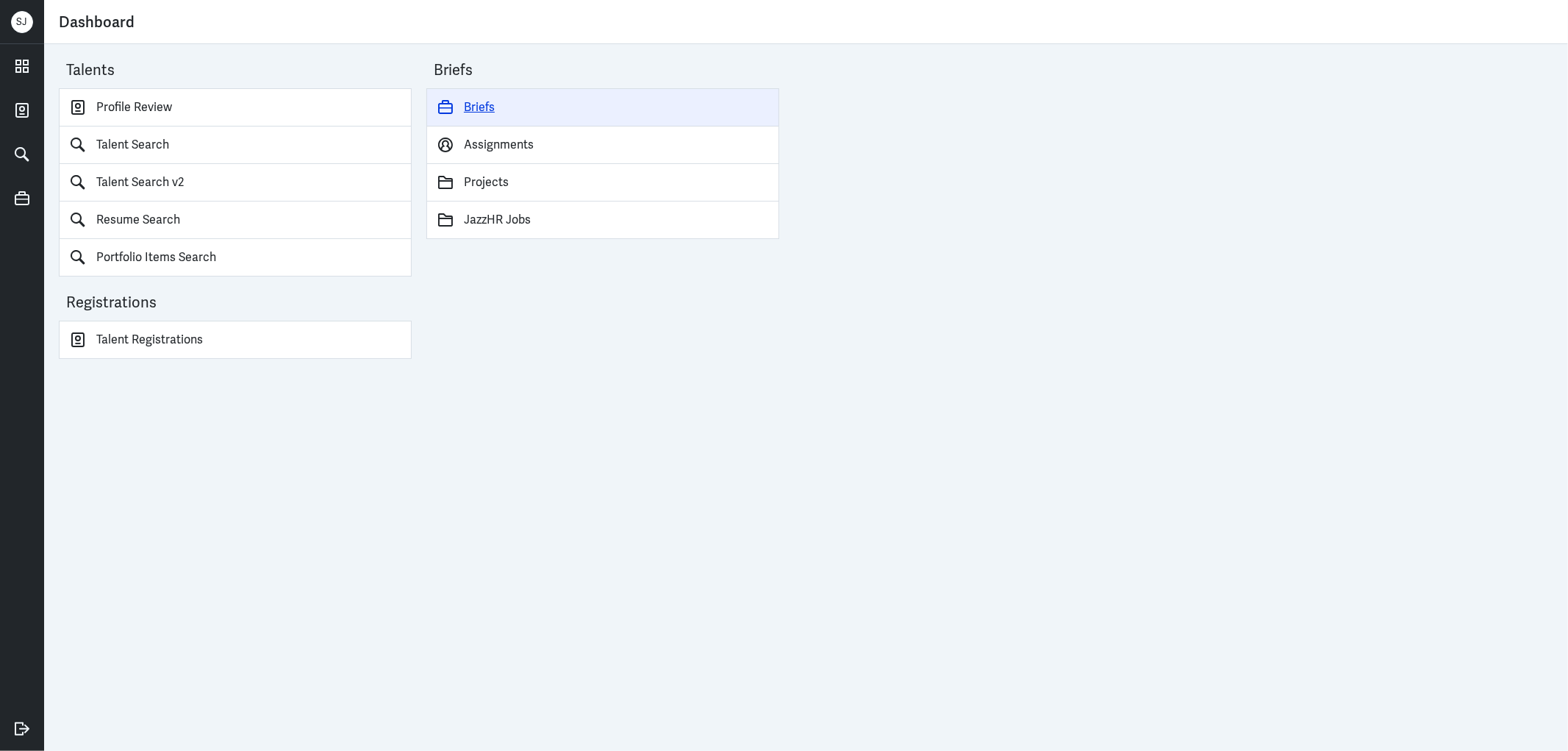
click at [487, 114] on link "Briefs" at bounding box center [602, 107] width 353 height 38
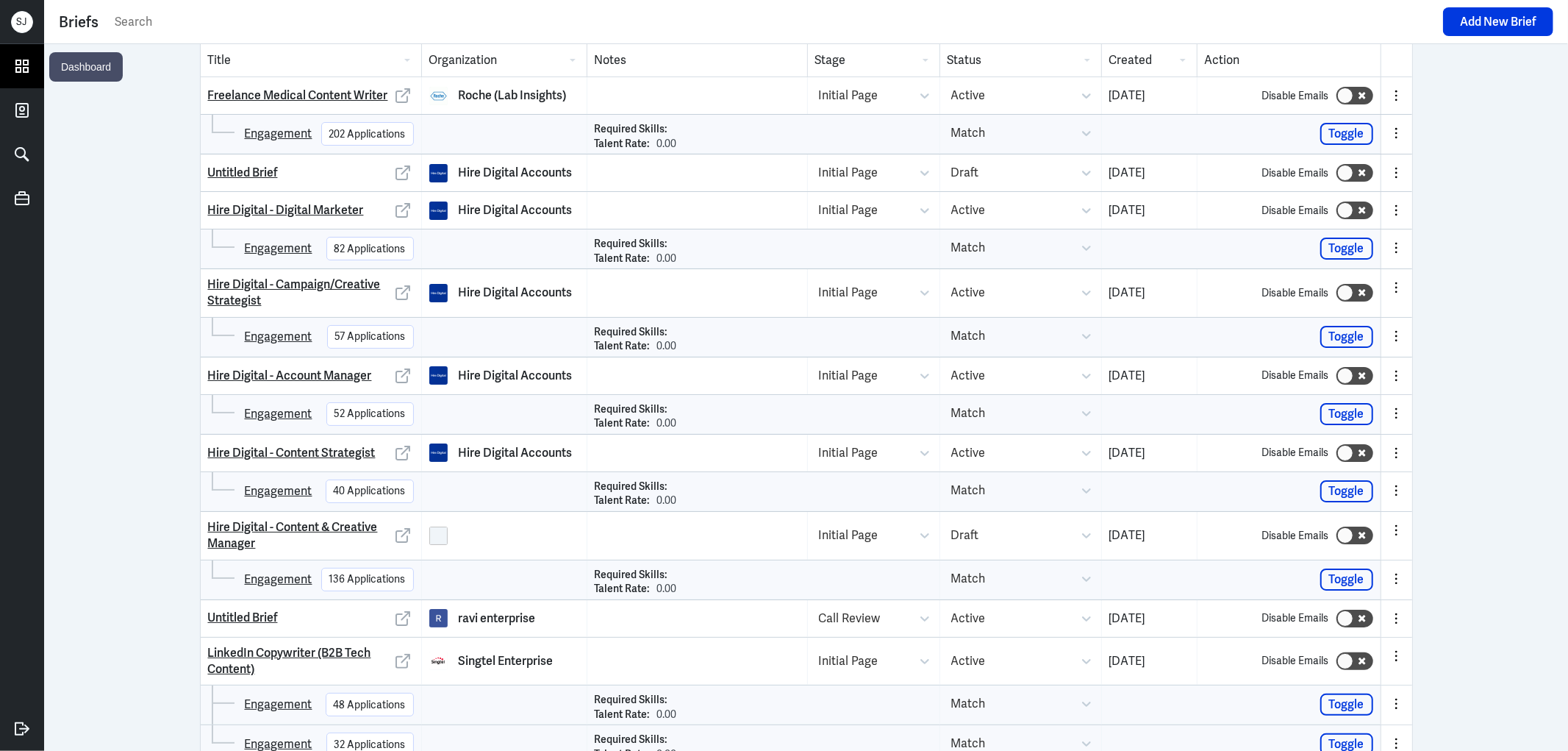
click at [20, 70] on icon at bounding box center [21, 65] width 11 height 11
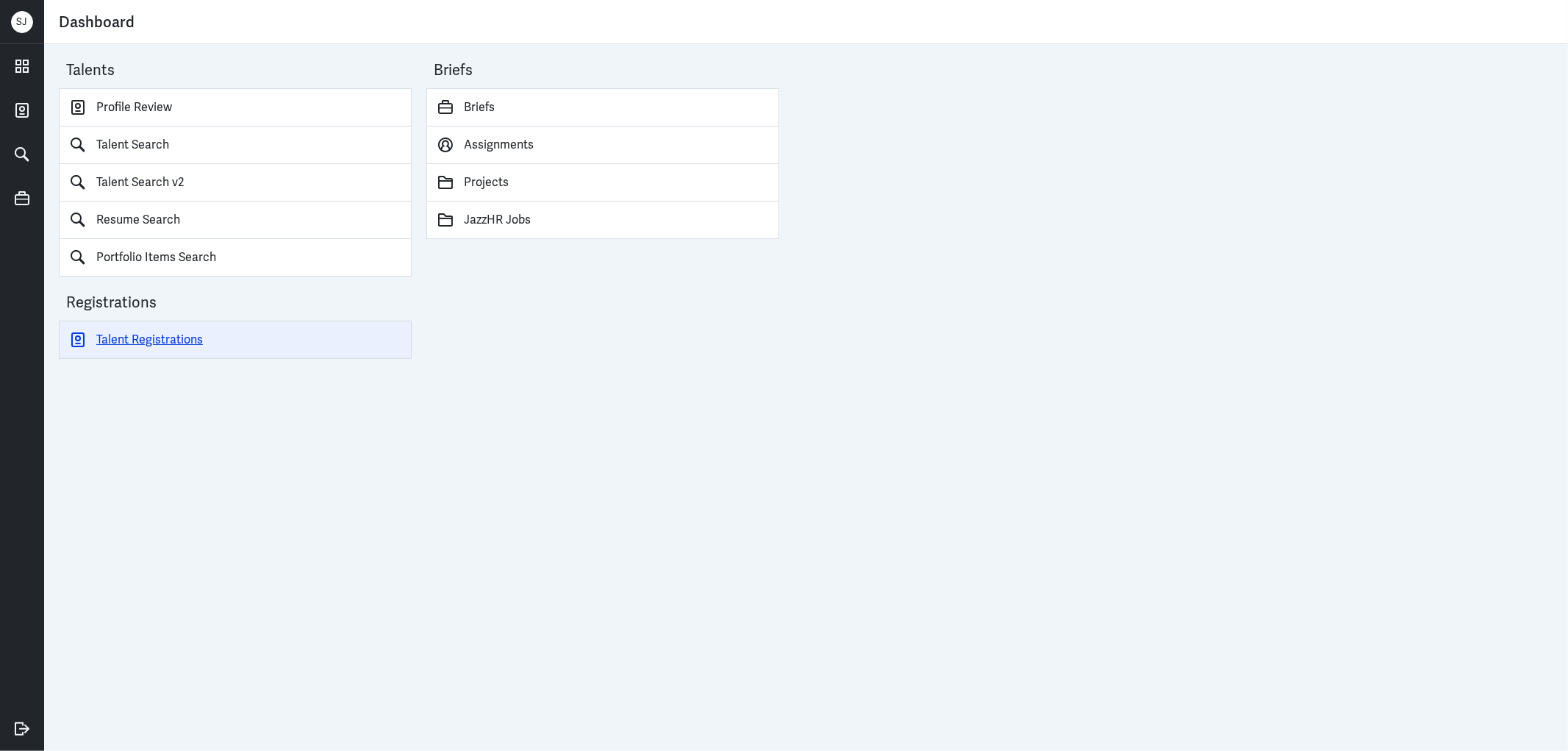
click at [172, 340] on link "Talent Registrations" at bounding box center [235, 339] width 353 height 38
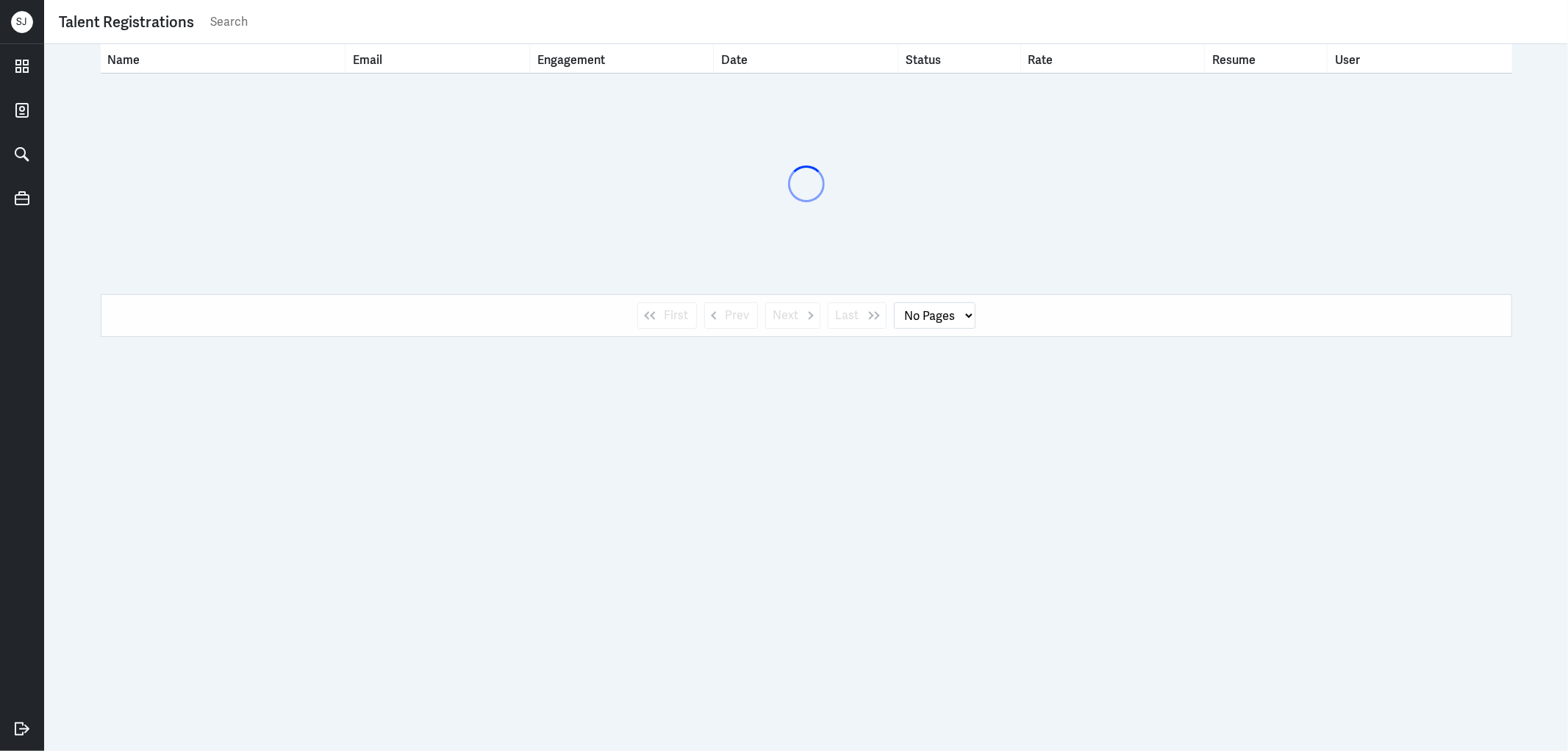
select select "1"
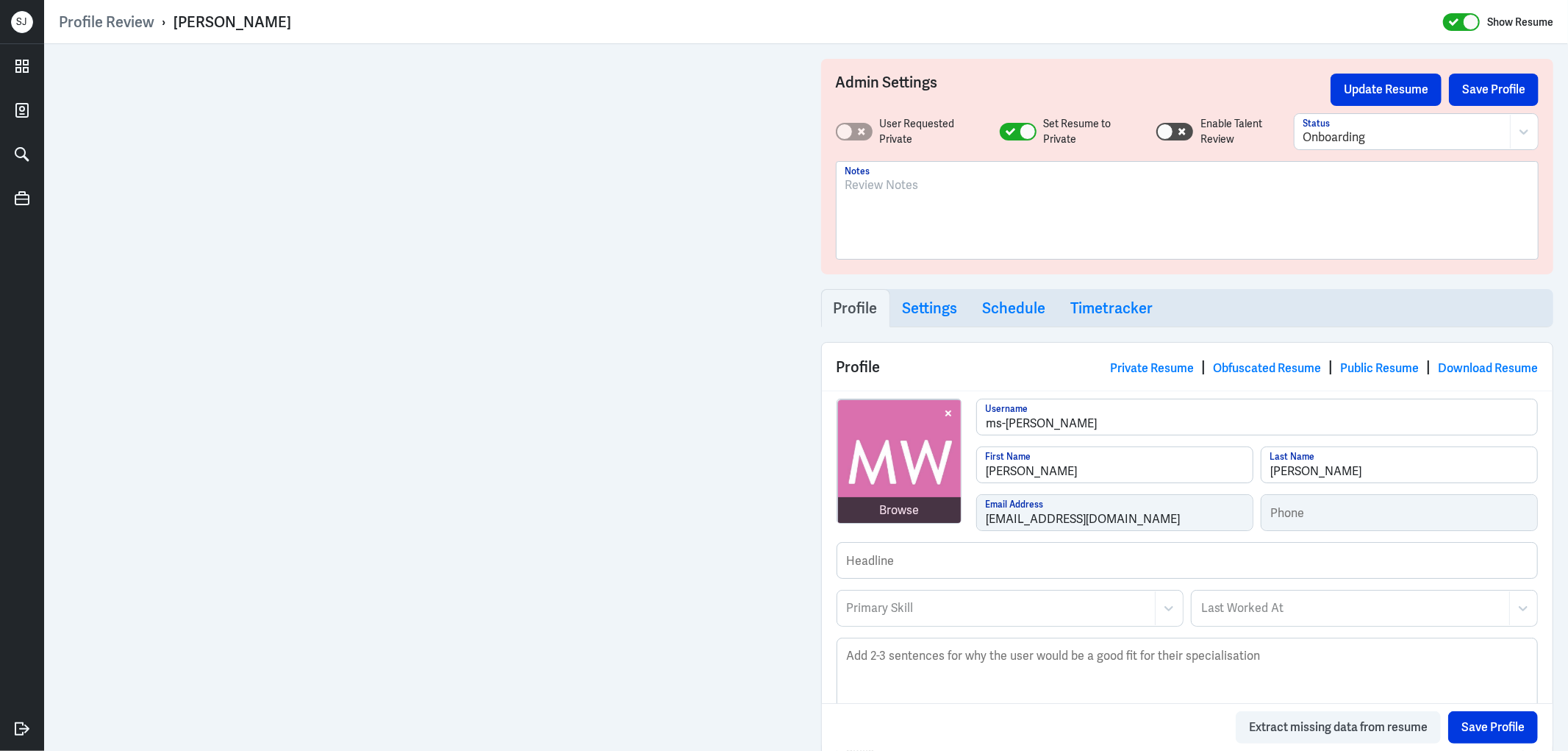
click at [244, 27] on div "Jennifer Wong" at bounding box center [232, 22] width 118 height 19
copy div "Jennifer Wong"
click at [893, 173] on div at bounding box center [1188, 210] width 703 height 97
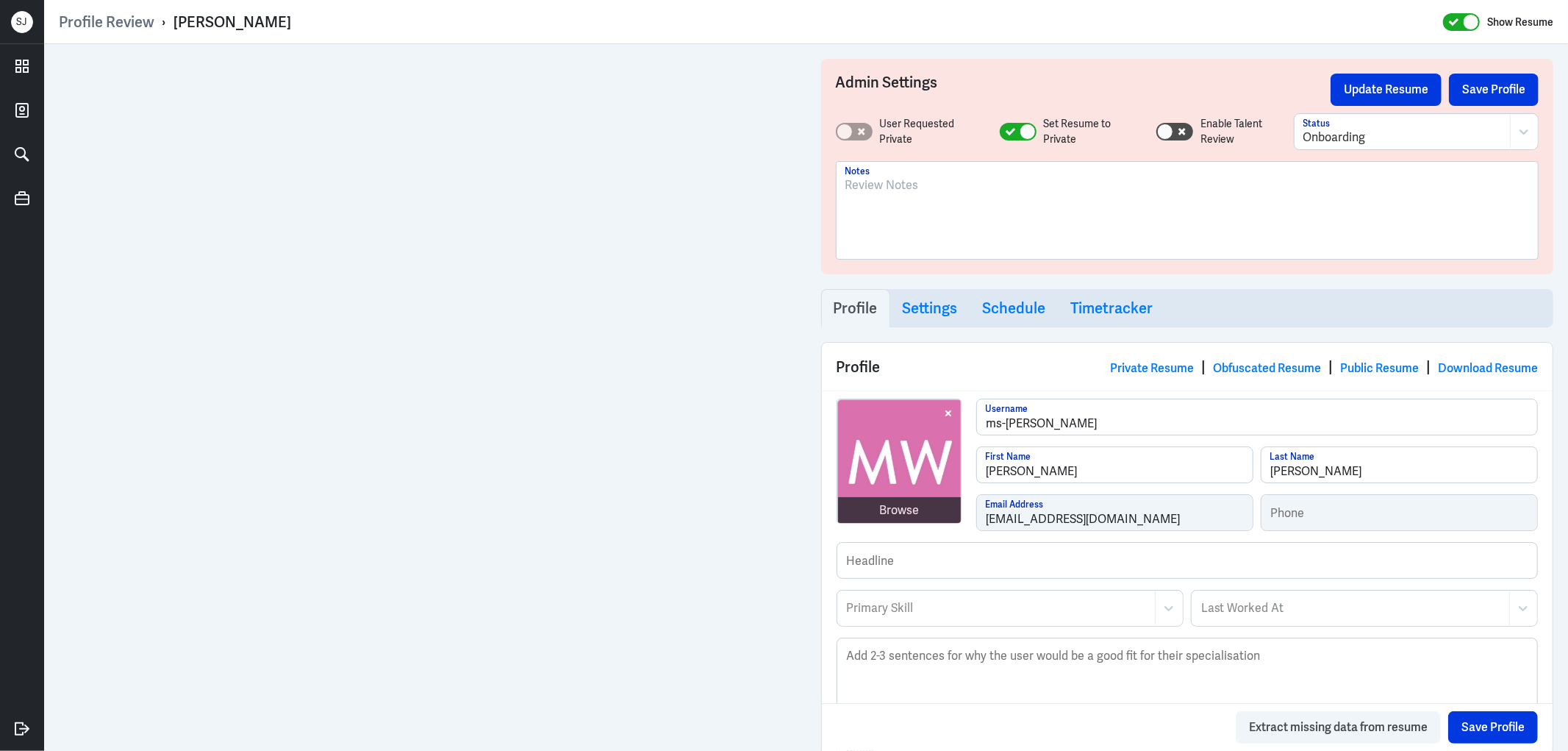
click at [864, 185] on p at bounding box center [1188, 185] width 685 height 18
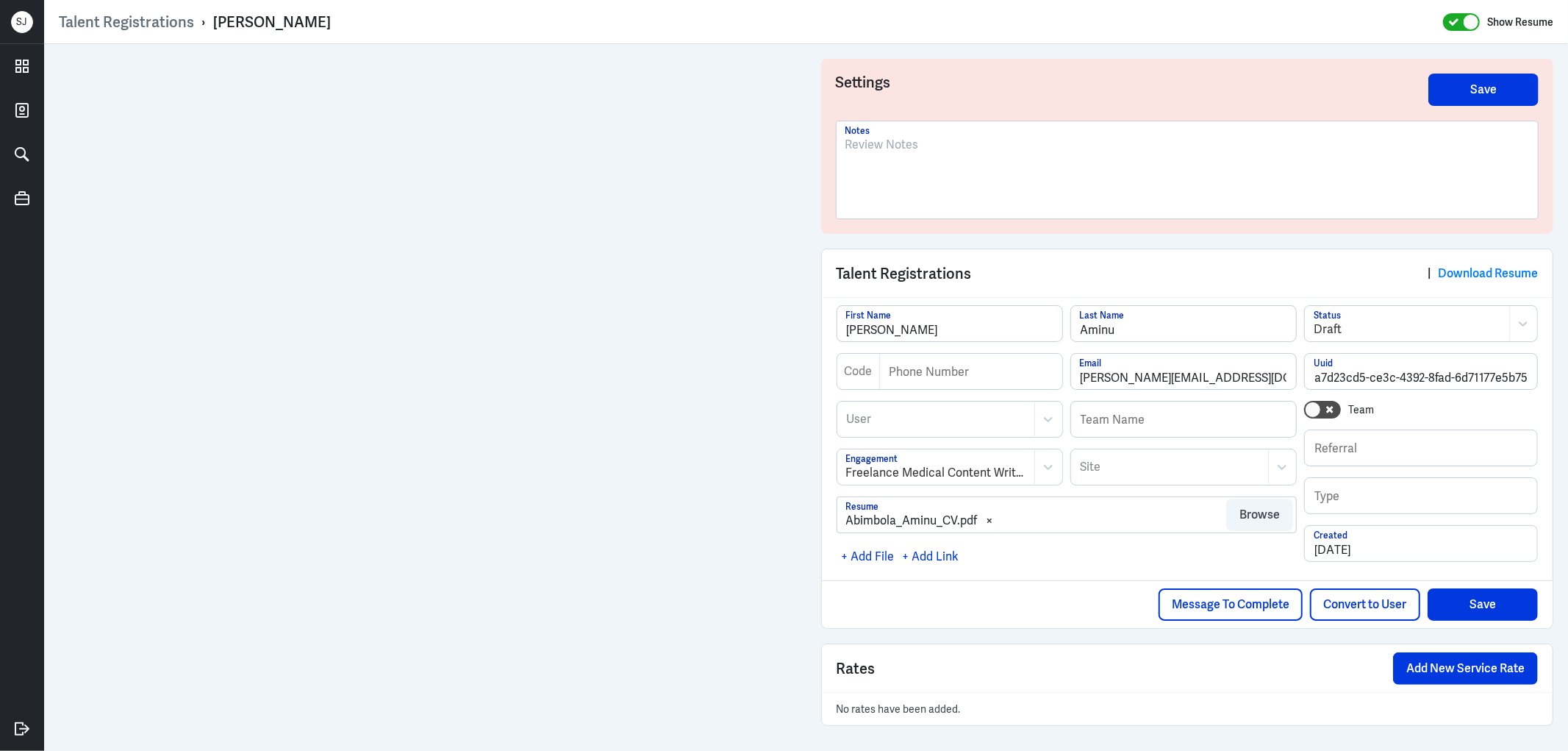
click at [277, 18] on div "Dr Abimbola Aminu" at bounding box center [272, 22] width 118 height 19
copy div "Dr Abimbola Aminu"
click at [1344, 601] on button "Convert to User" at bounding box center [1365, 604] width 110 height 33
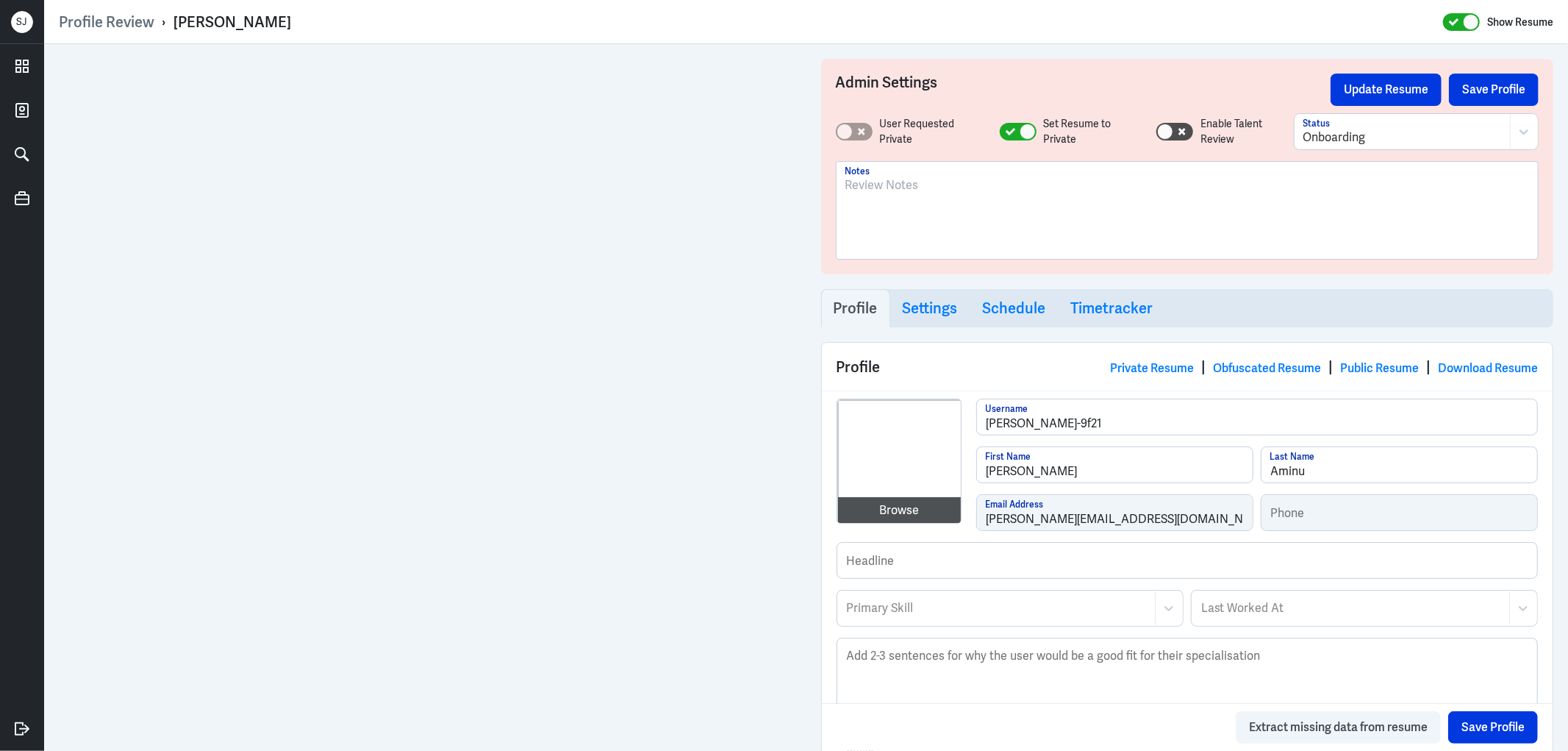
click at [886, 180] on p at bounding box center [1188, 185] width 685 height 18
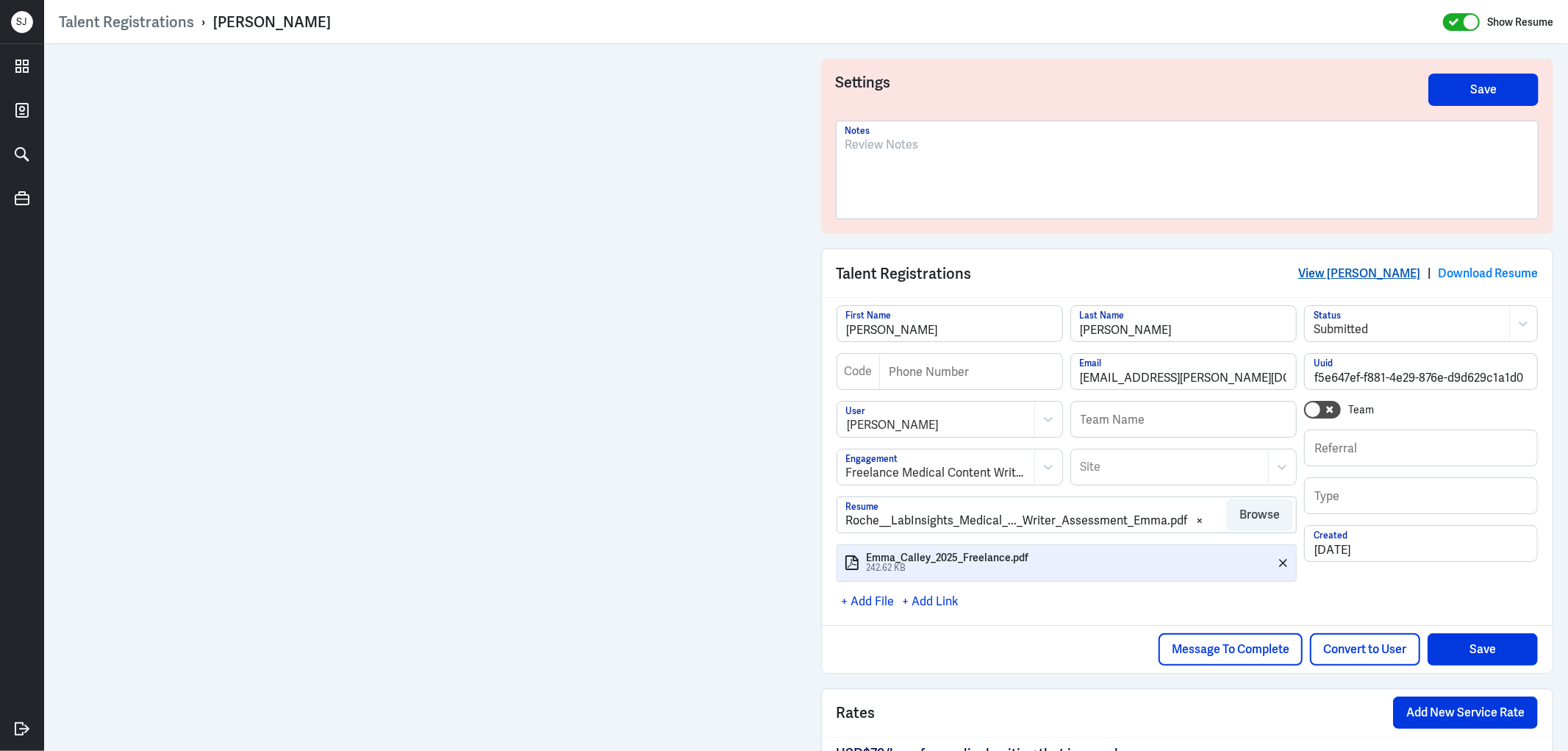
click at [1371, 268] on link "View [PERSON_NAME]" at bounding box center [1359, 274] width 122 height 16
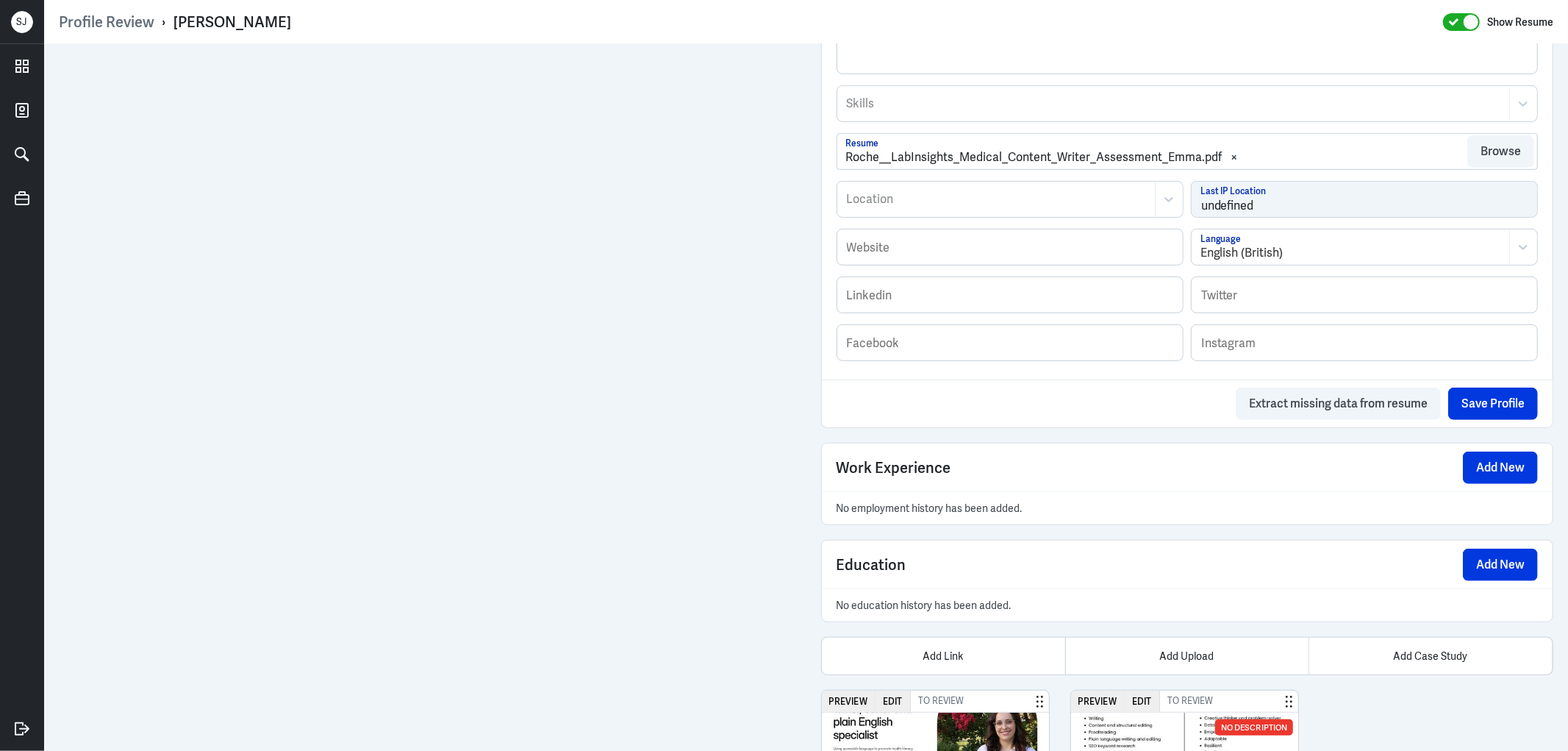
scroll to position [842, 0]
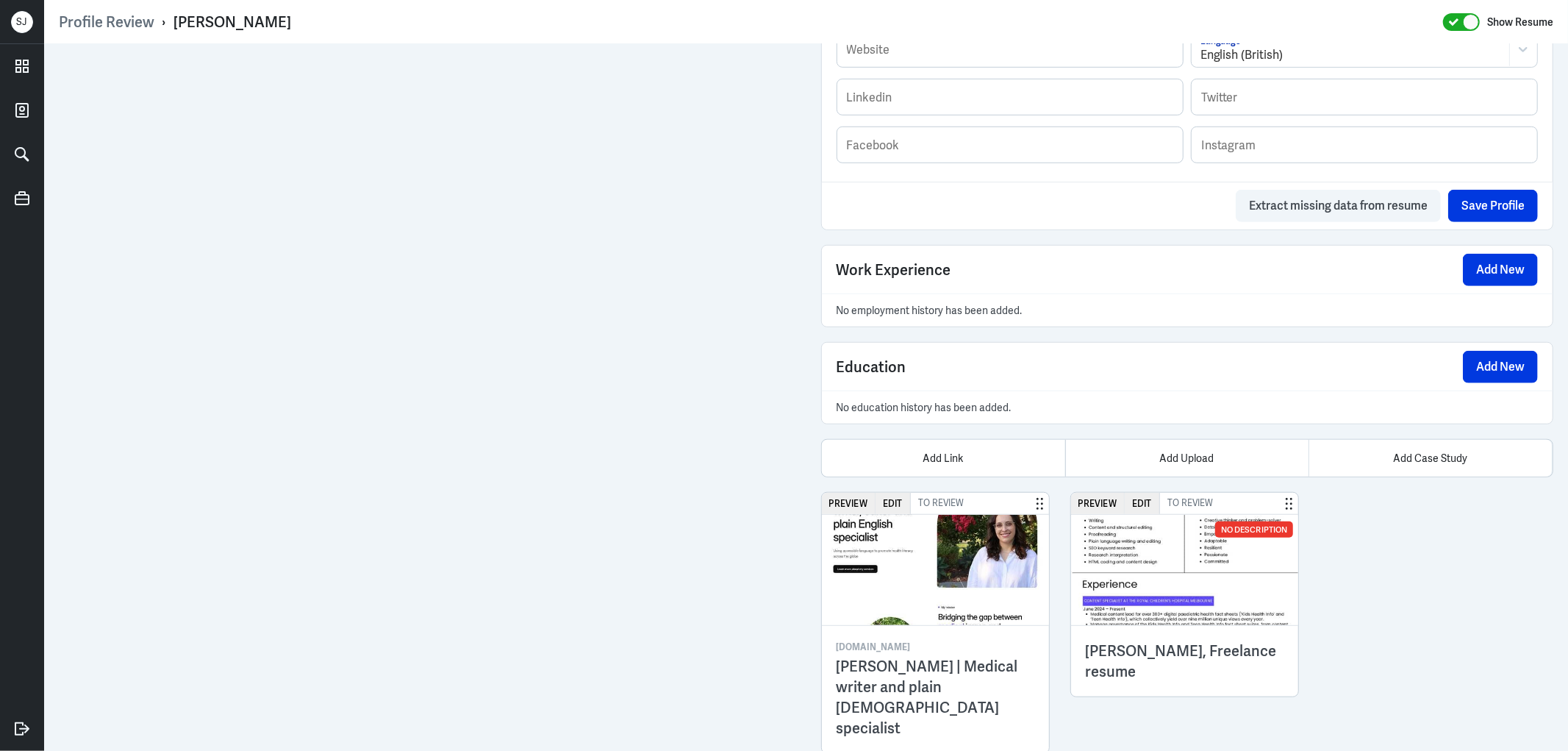
click at [1194, 556] on img at bounding box center [1185, 570] width 228 height 110
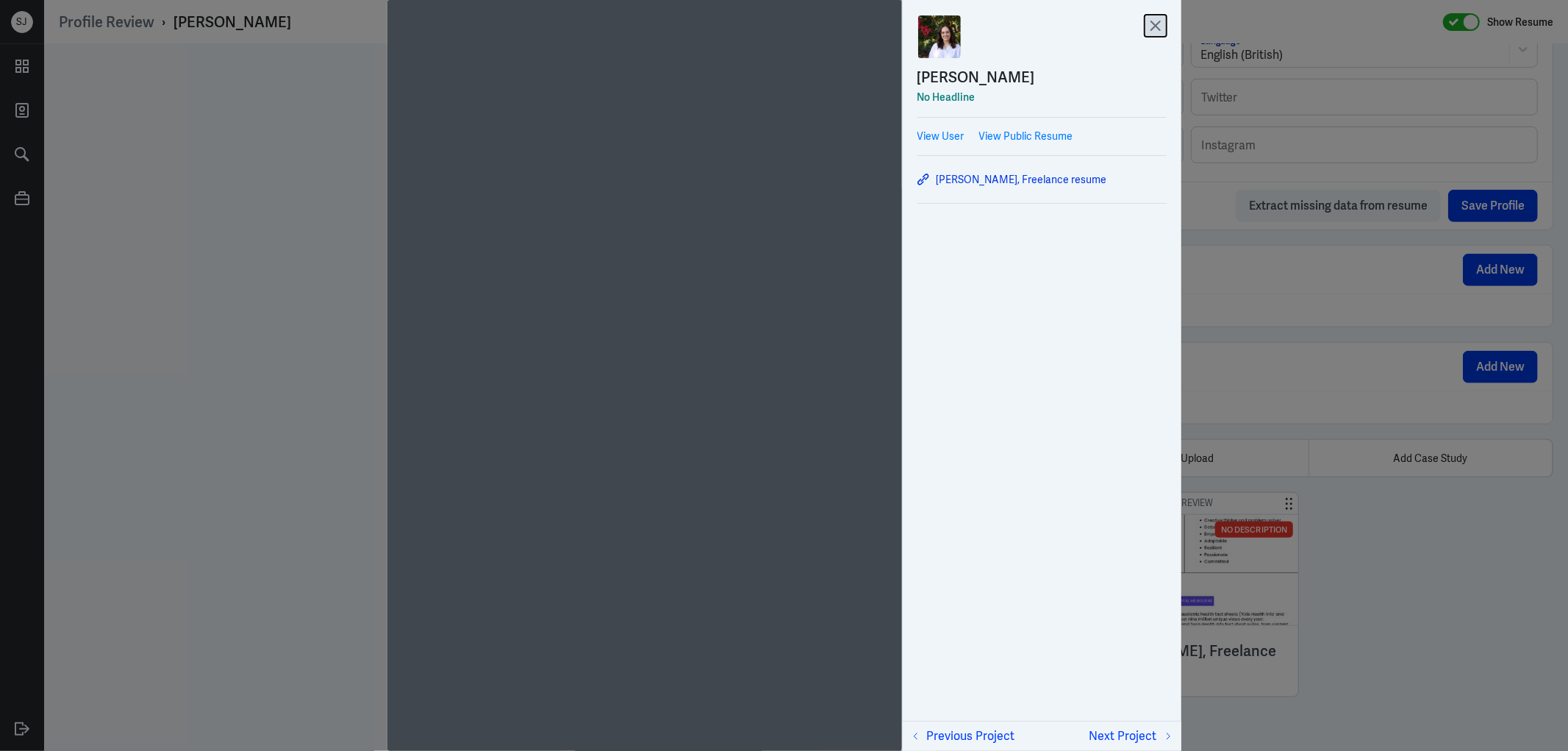
click at [1163, 23] on icon at bounding box center [1155, 26] width 22 height 22
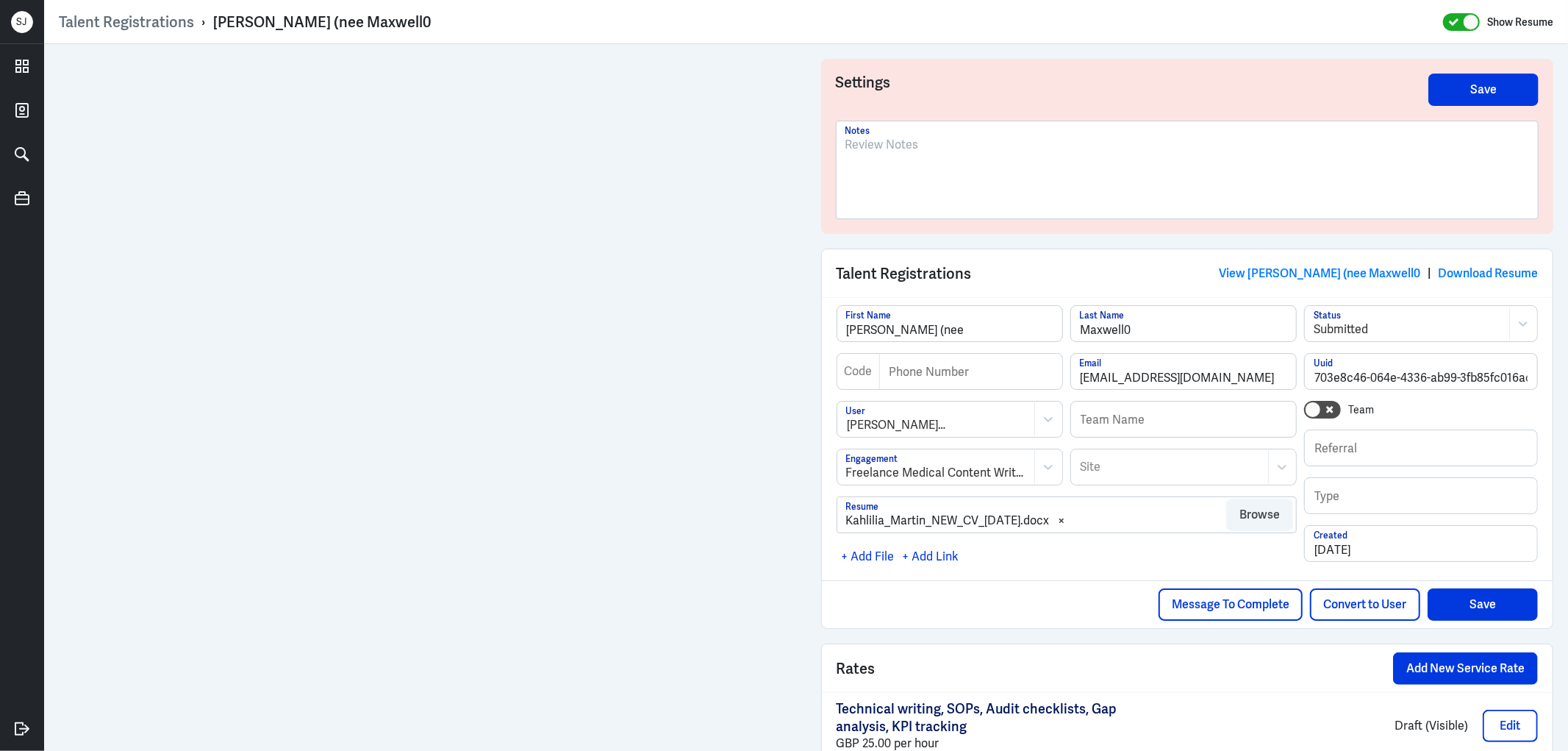
click at [850, 153] on div at bounding box center [1188, 176] width 685 height 79
click at [1475, 85] on button "Save" at bounding box center [1483, 90] width 110 height 33
click at [850, 145] on p "Shortlisted" at bounding box center [1188, 145] width 685 height 18
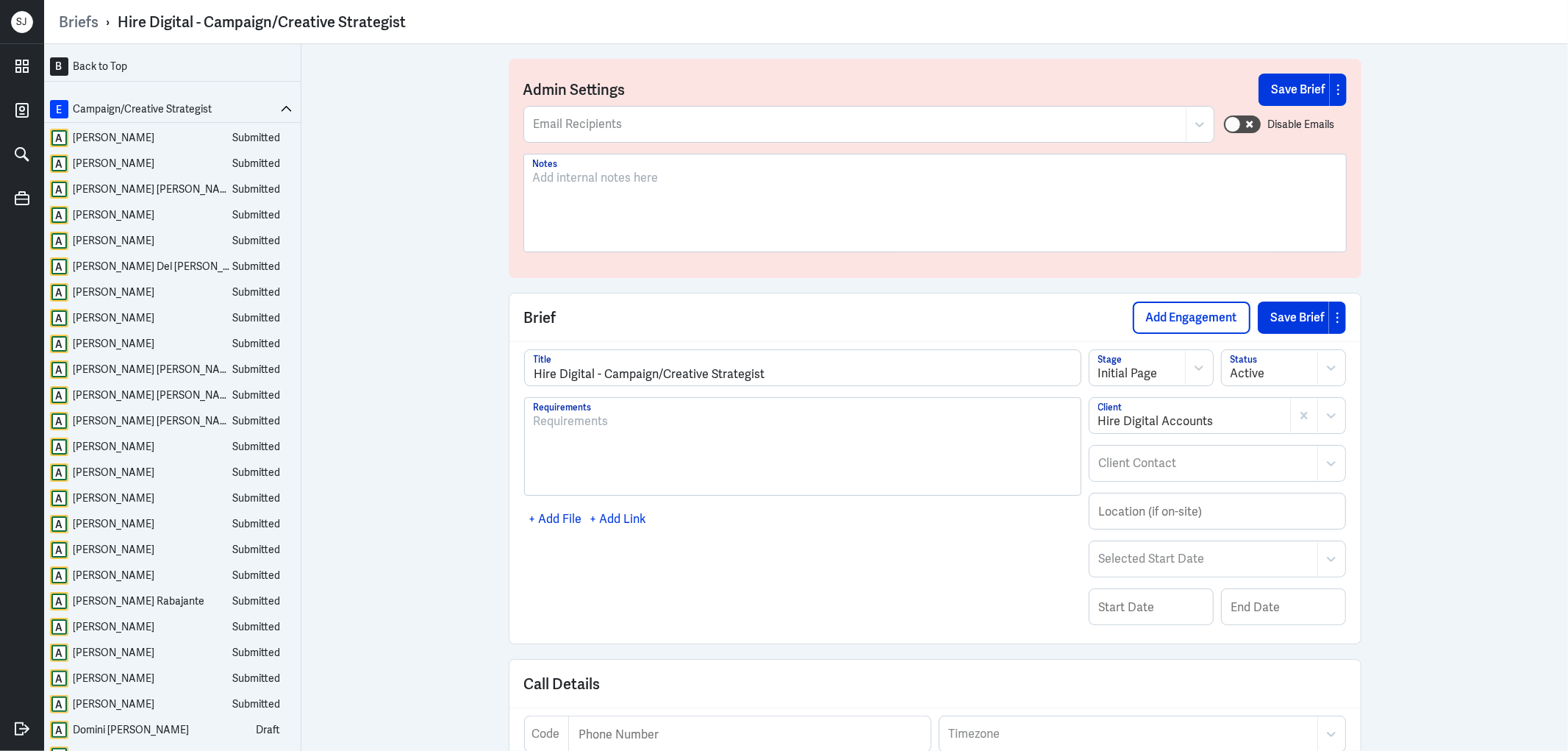
scroll to position [866, 0]
